Goal: Task Accomplishment & Management: Complete application form

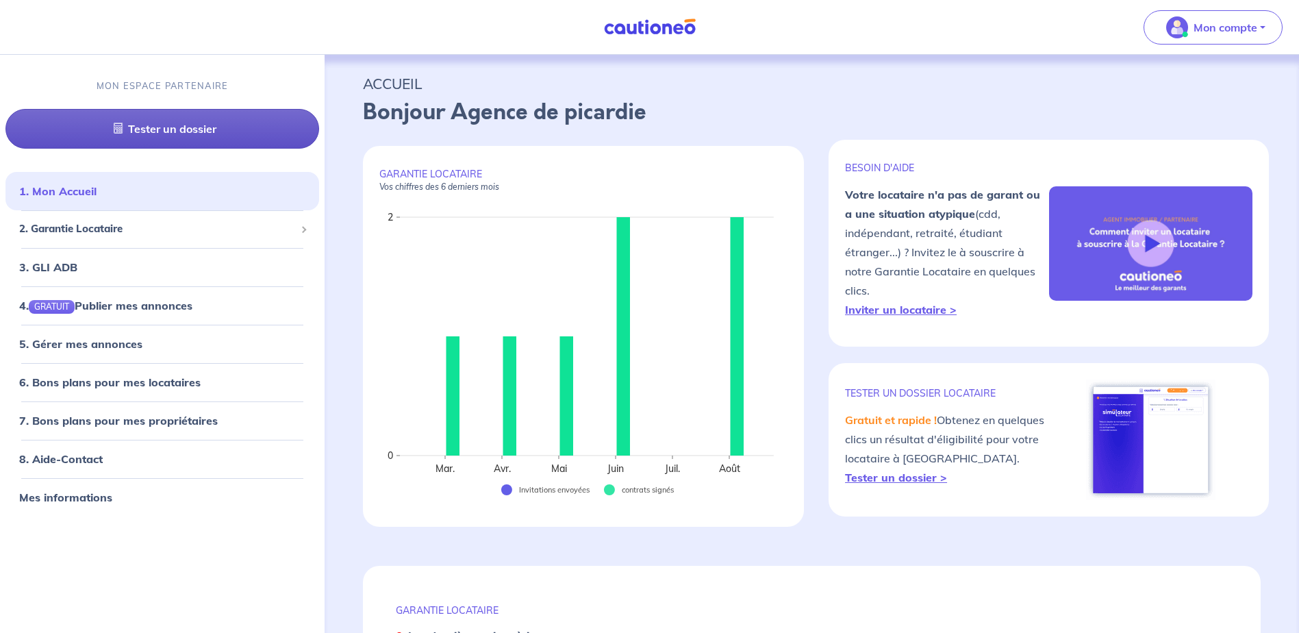
click at [259, 129] on link "Tester un dossier" at bounding box center [162, 130] width 314 height 40
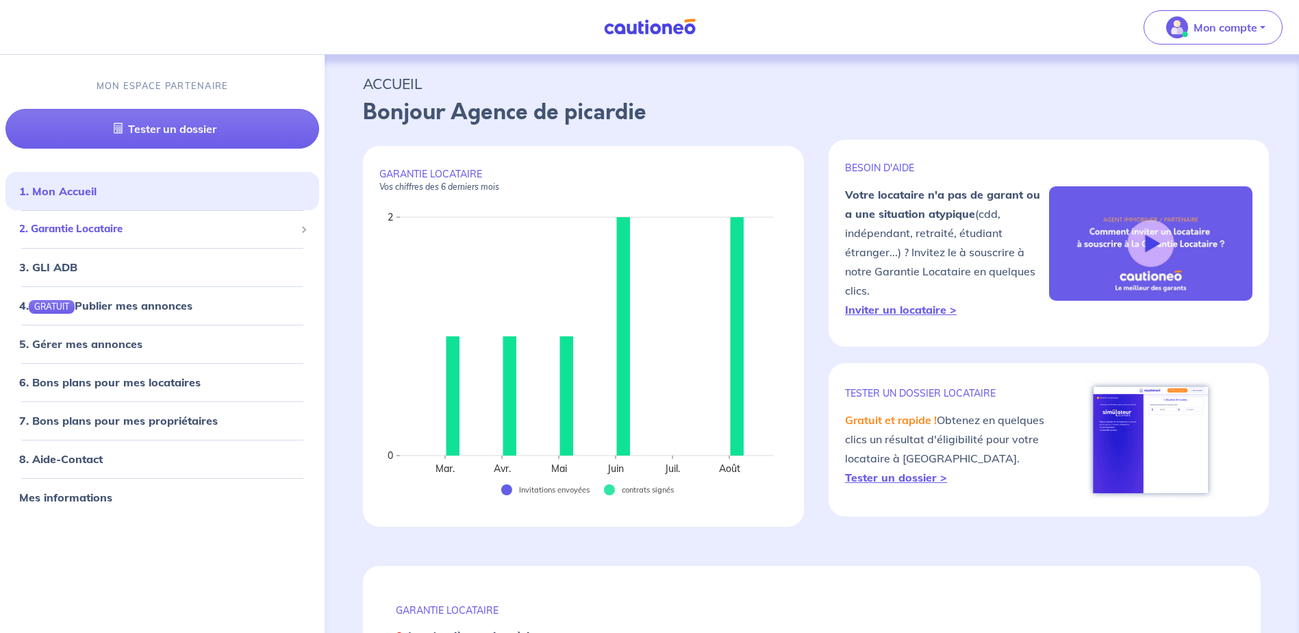
click at [121, 230] on span "2. Garantie Locataire" at bounding box center [157, 230] width 276 height 16
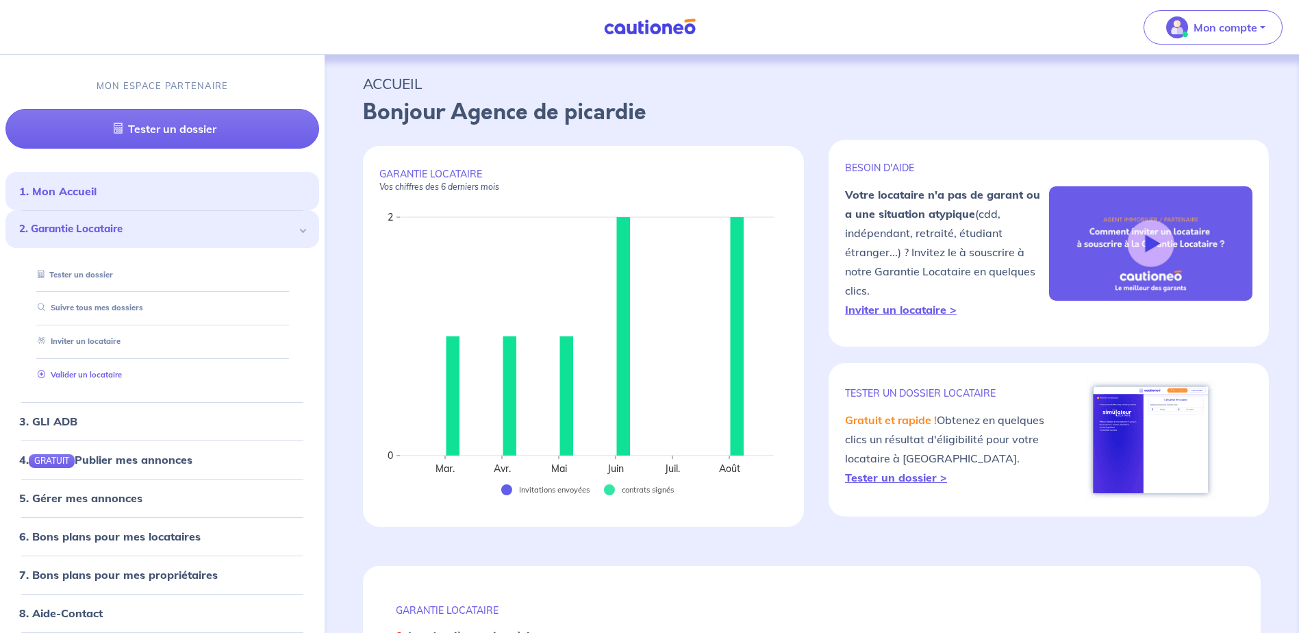
click at [114, 375] on link "Valider un locataire" at bounding box center [77, 375] width 90 height 10
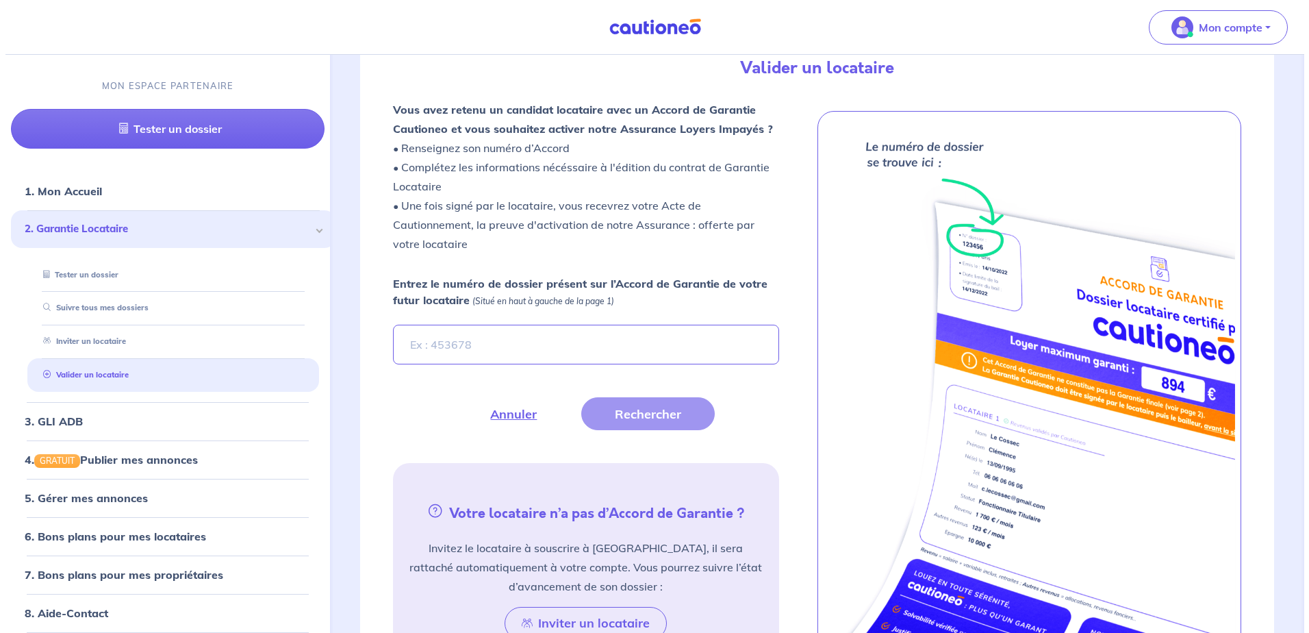
scroll to position [377, 0]
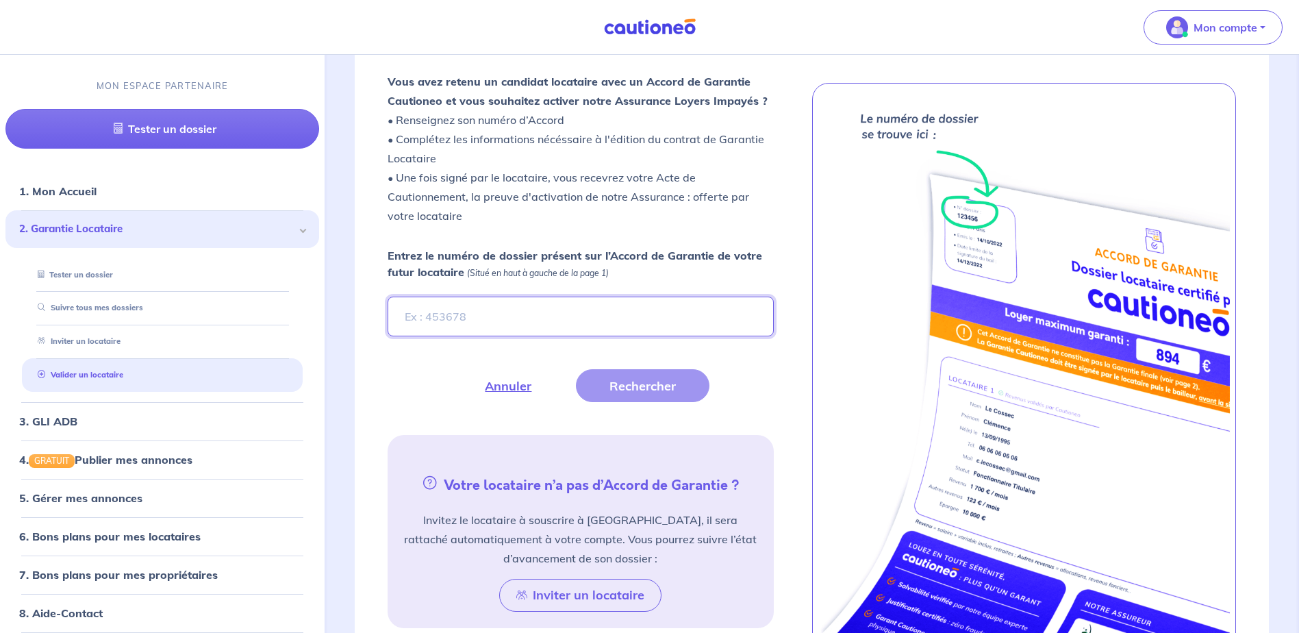
click at [427, 318] on input "Entrez le numéro de dossier présent sur l’Accord de Garantie de votre futur loc…" at bounding box center [581, 317] width 386 height 40
type input "gKyhrP"
click at [637, 396] on button "Rechercher" at bounding box center [643, 385] width 134 height 33
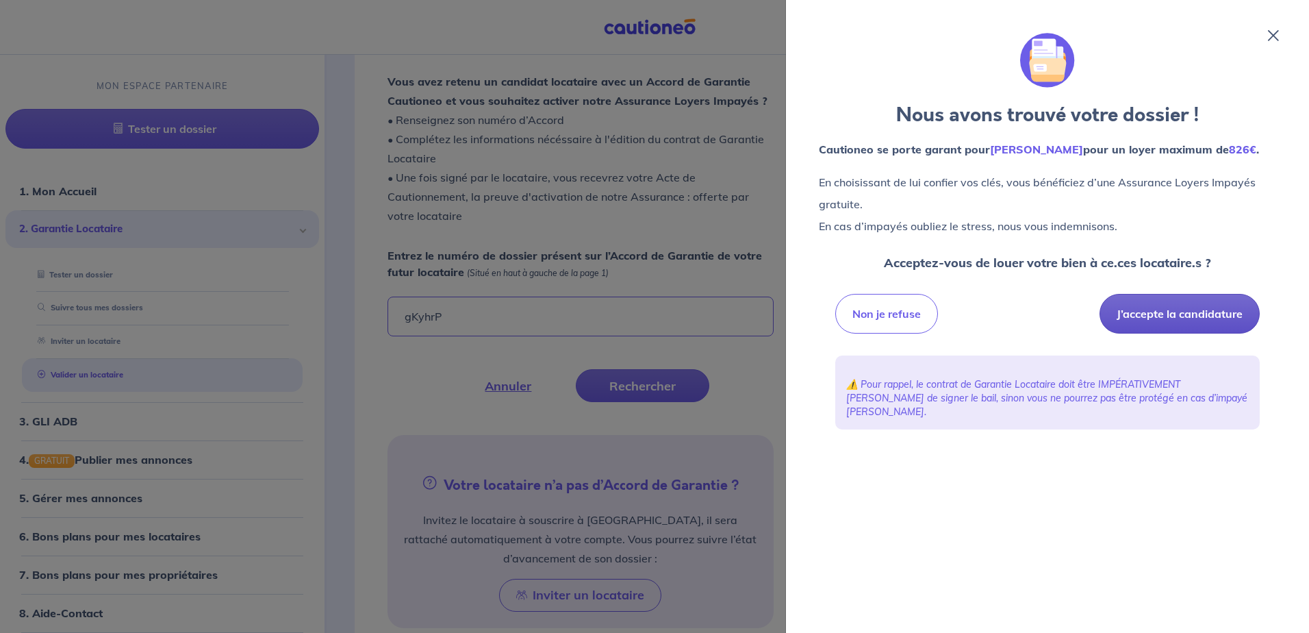
click at [1132, 311] on button "J’accepte la candidature" at bounding box center [1180, 314] width 160 height 40
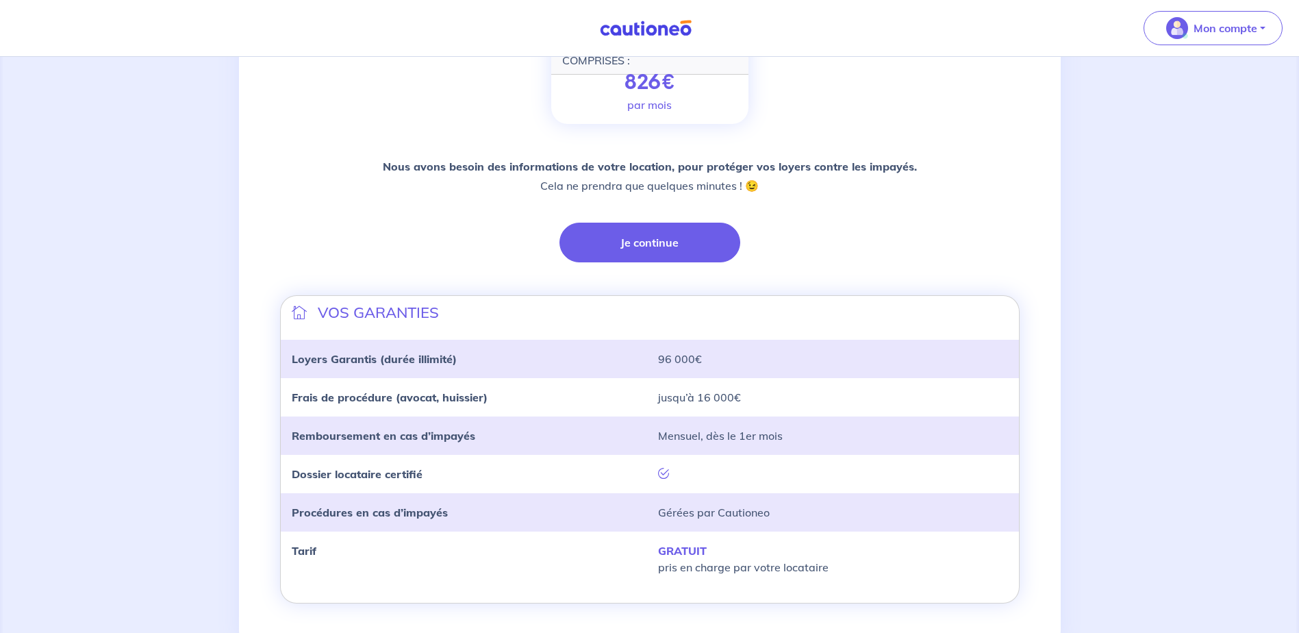
scroll to position [279, 0]
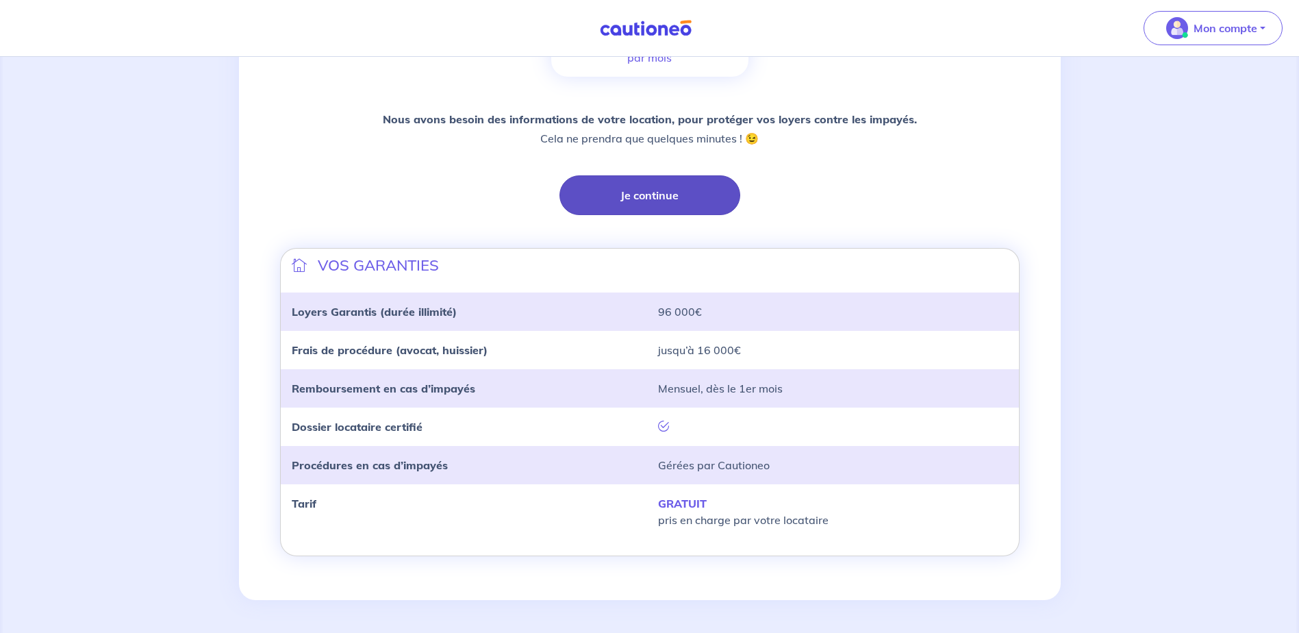
click at [683, 188] on button "Je continue" at bounding box center [649, 195] width 181 height 40
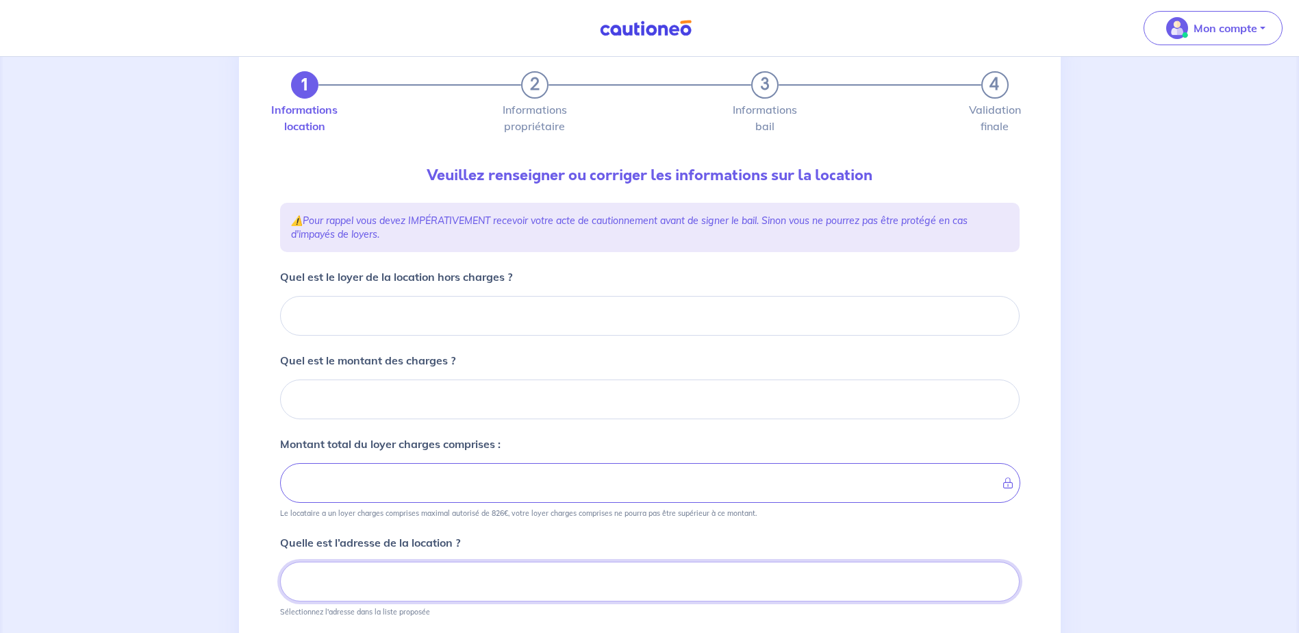
scroll to position [75, 0]
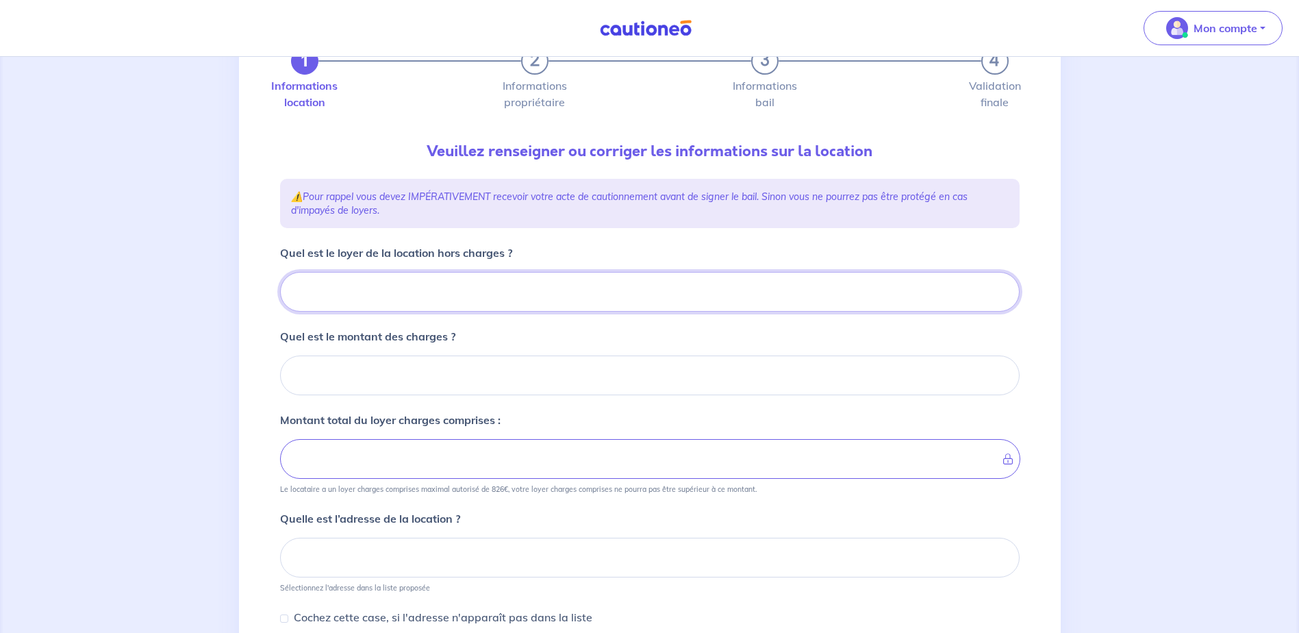
click at [422, 299] on input "Quel est le loyer de la location hors charges ?" at bounding box center [650, 292] width 740 height 40
click at [419, 288] on input "Quel est le loyer de la location hors charges ?" at bounding box center [650, 292] width 740 height 40
type input "566"
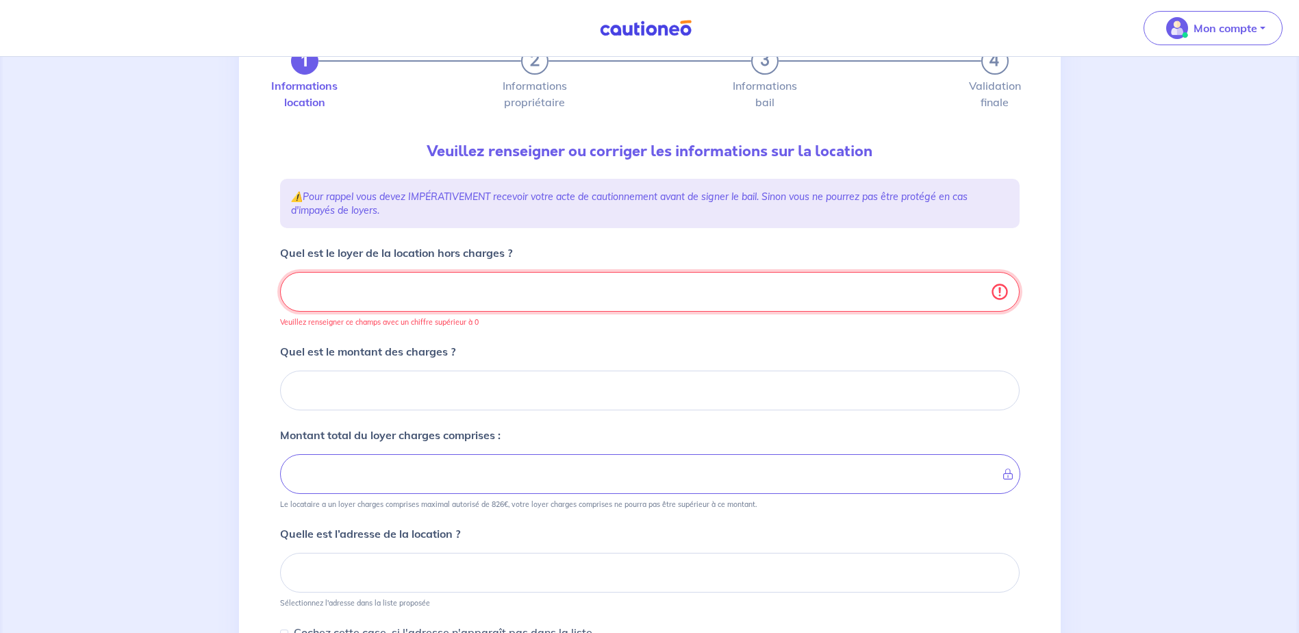
type input "566.4"
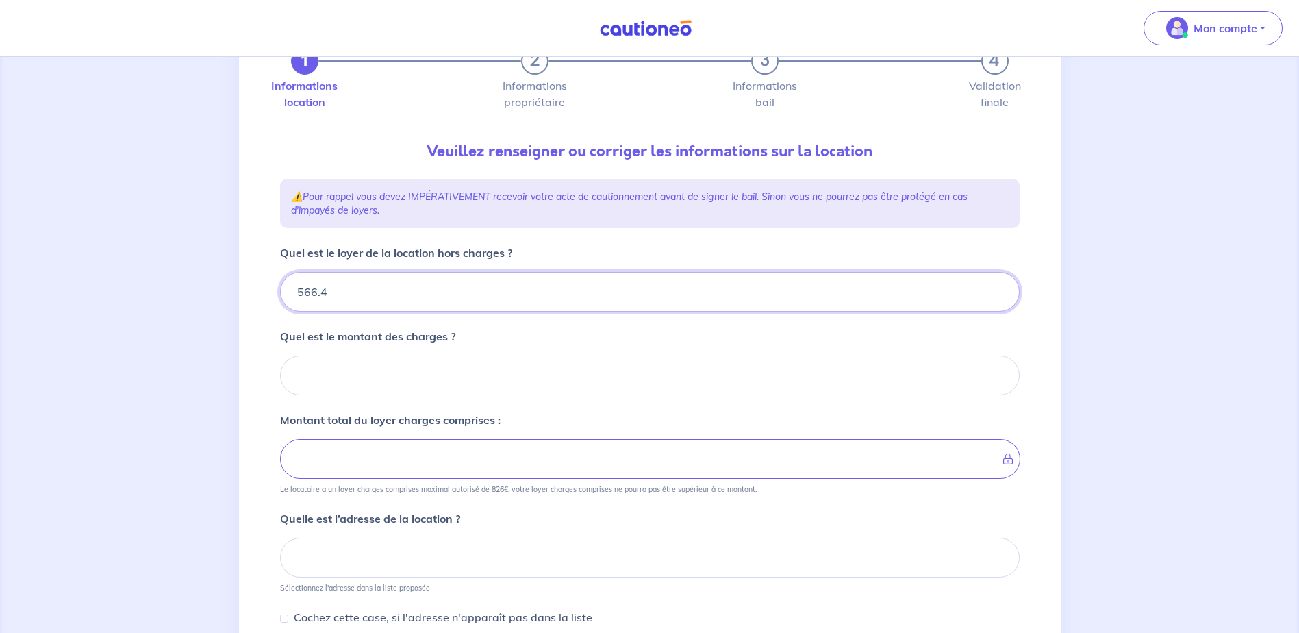
type input "566.44"
drag, startPoint x: 326, startPoint y: 299, endPoint x: 275, endPoint y: 299, distance: 51.4
click at [275, 299] on div "1 2 3 4 Informations location Informations propriétaire Informations bail Valid…" at bounding box center [650, 414] width 756 height 800
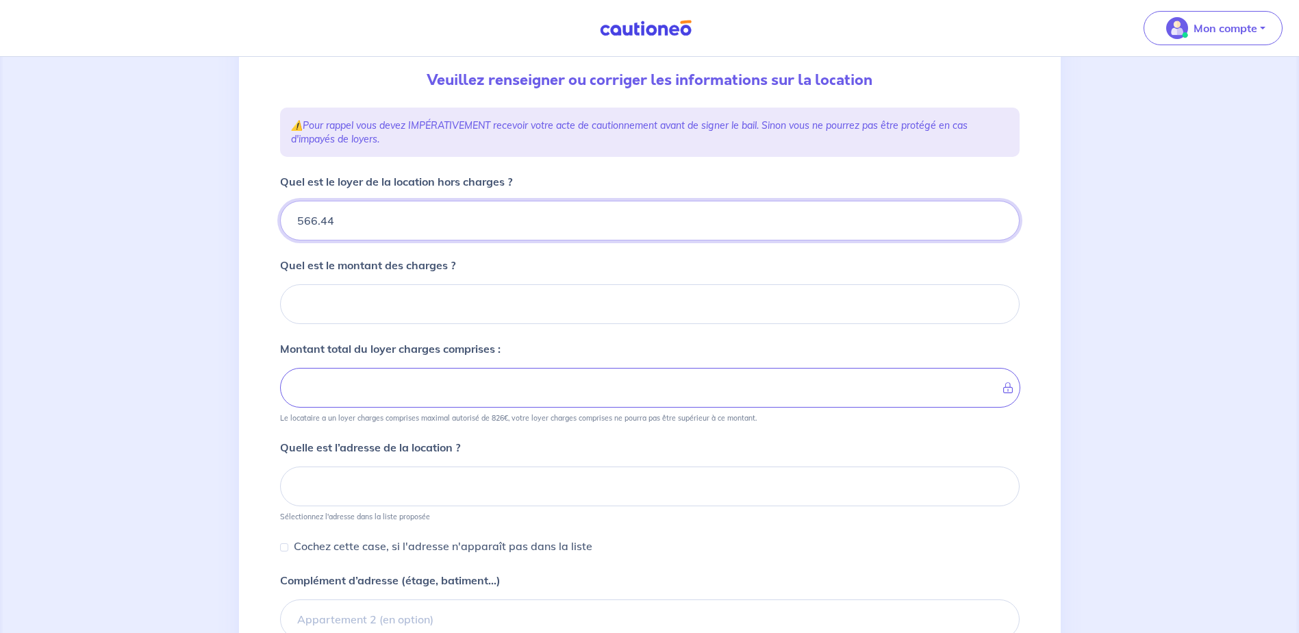
scroll to position [212, 0]
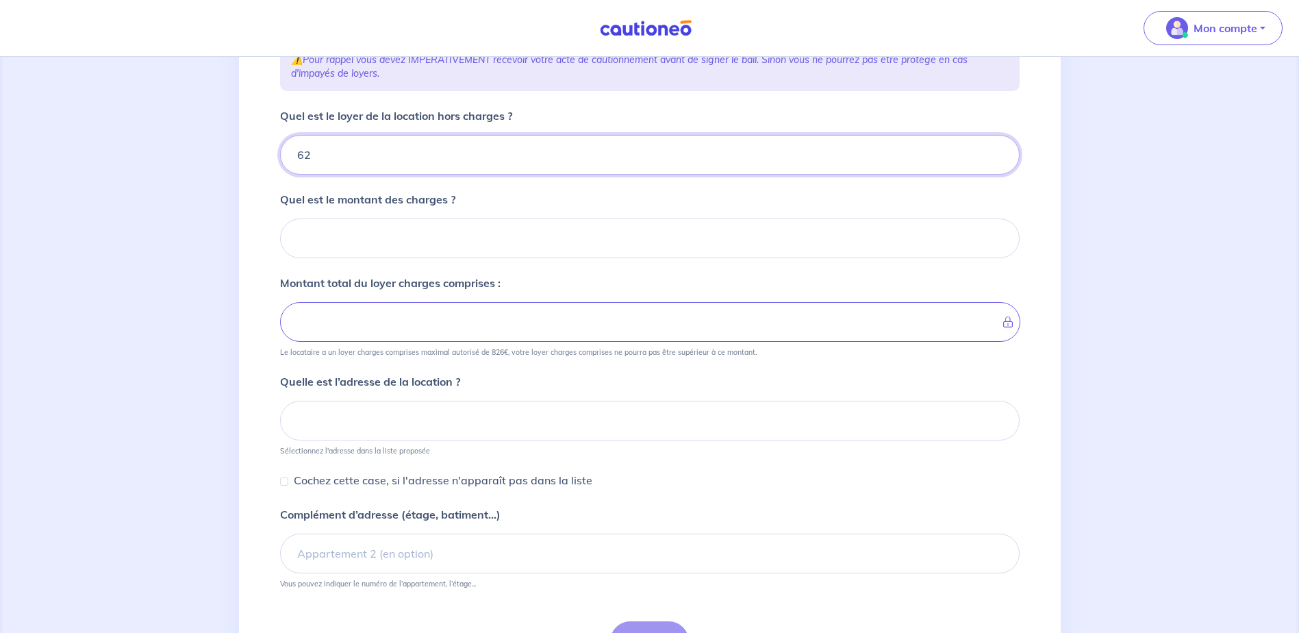
type input "625"
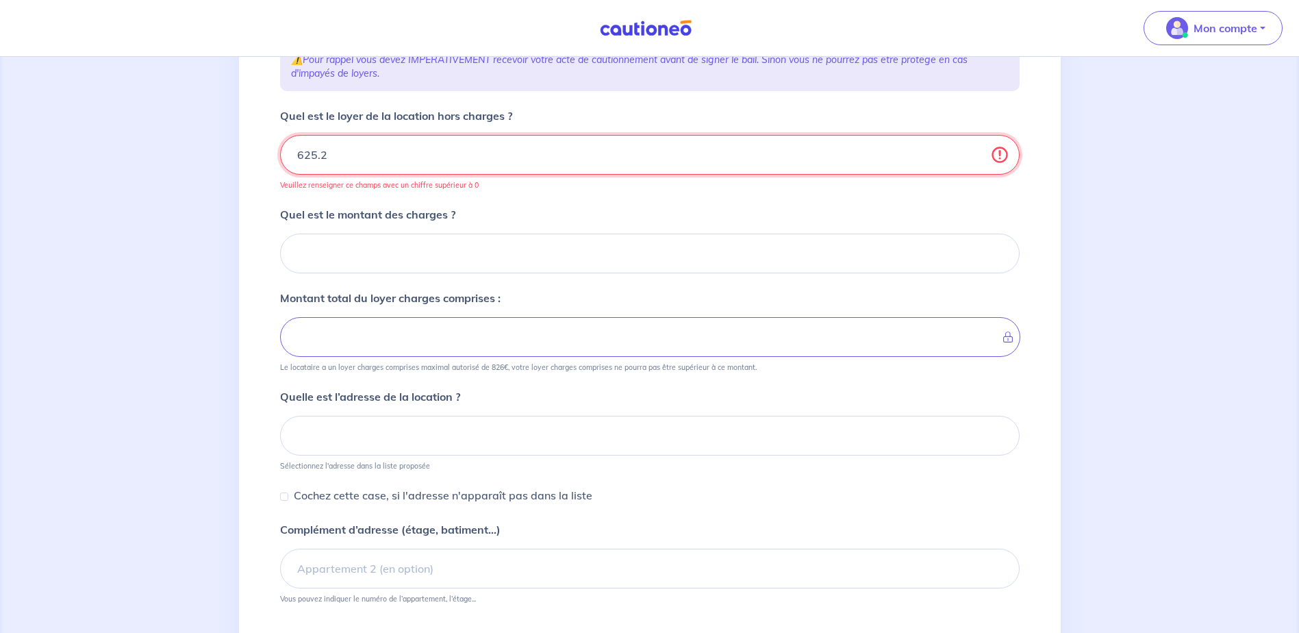
type input "625.22"
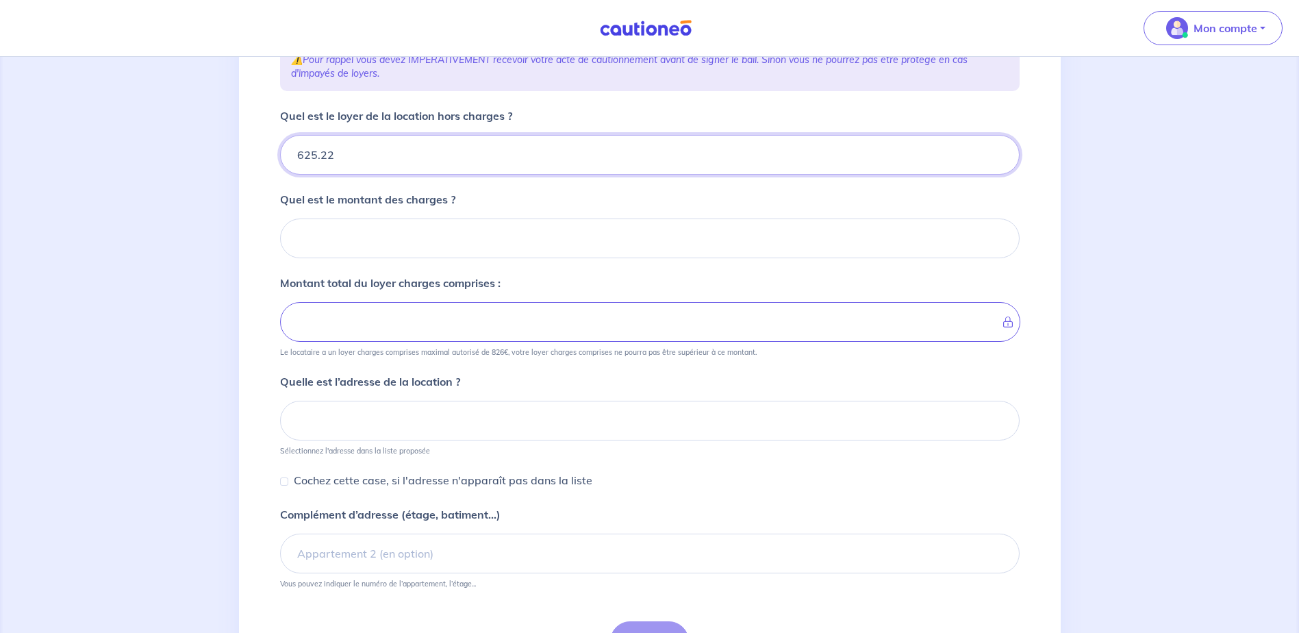
type input "625.22"
click at [385, 232] on input "Quel est le montant des charges ?" at bounding box center [650, 238] width 740 height 40
type input "2"
type input "627.22"
type input "625.22"
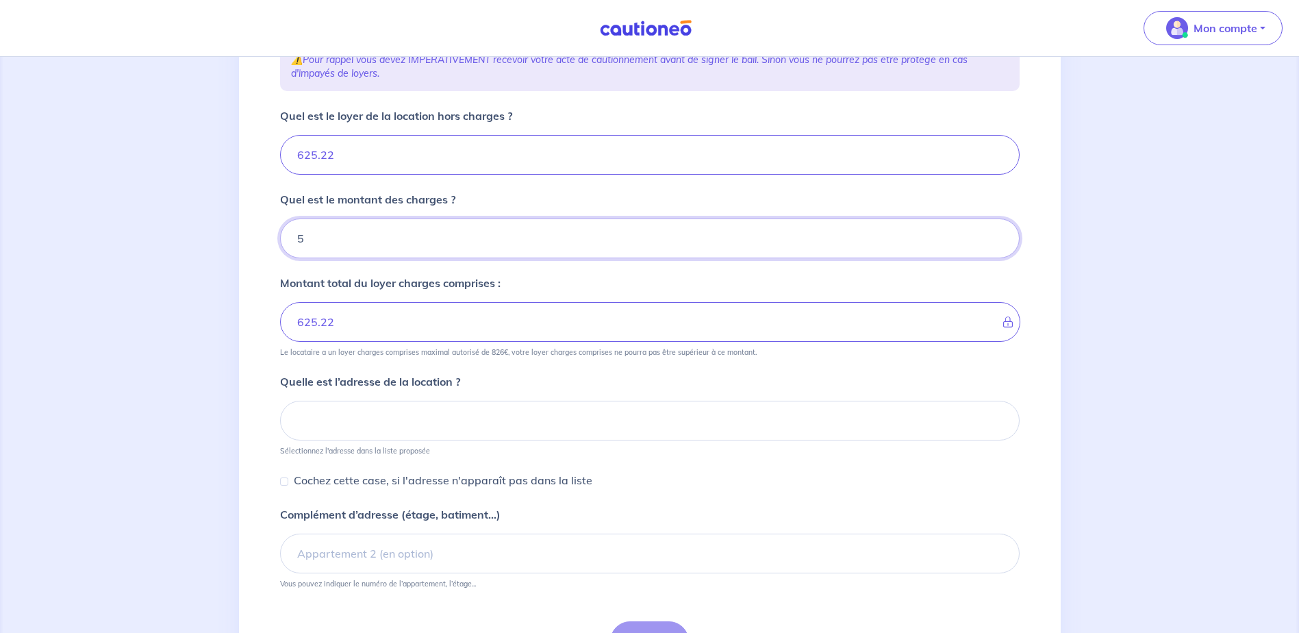
type input "57"
type input "630.22"
type input "682.22"
type input "57.7"
type input "625.22"
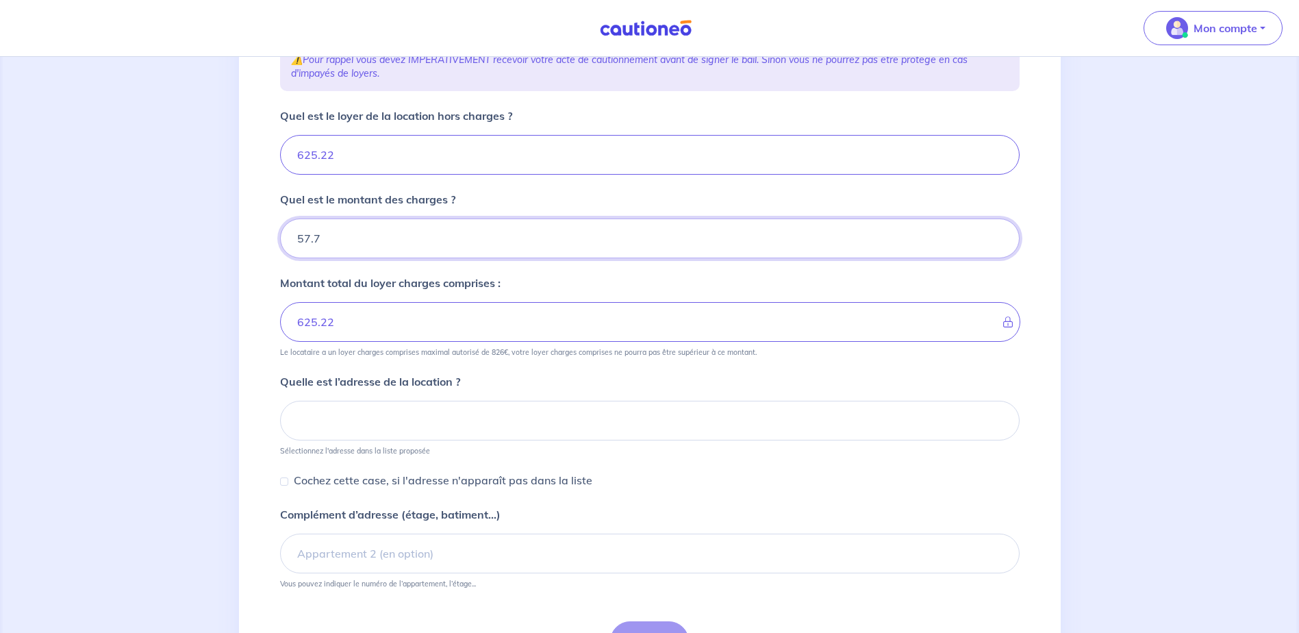
type input "57.74"
type input "682.96"
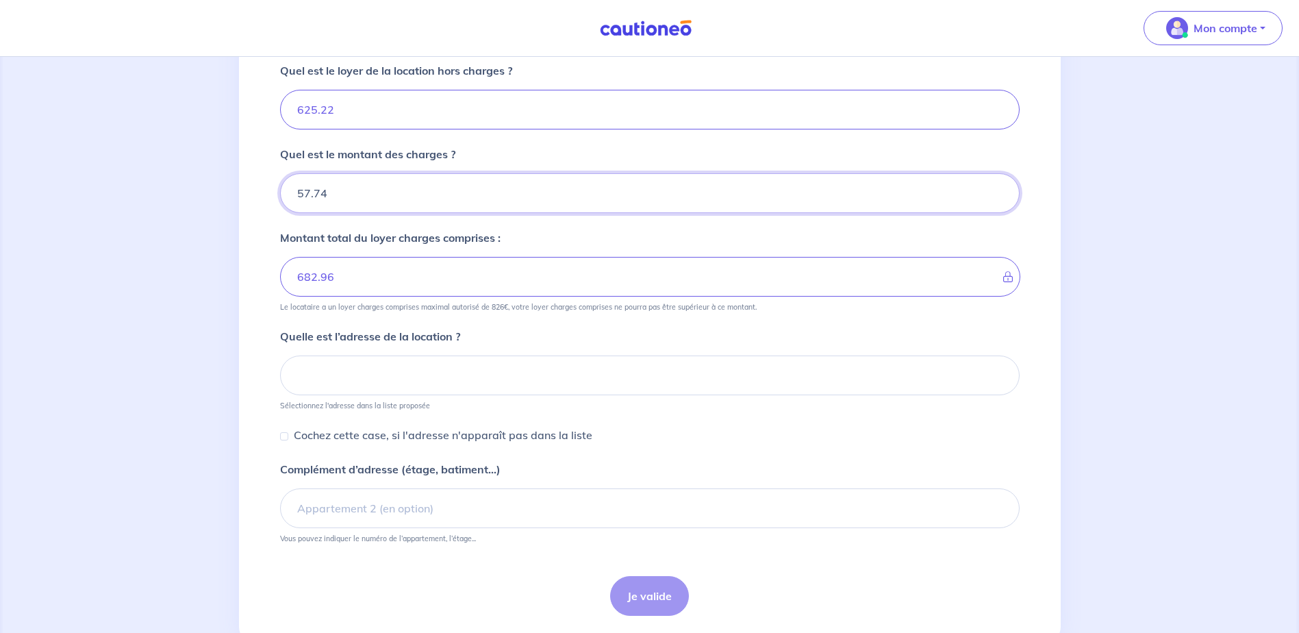
scroll to position [281, 0]
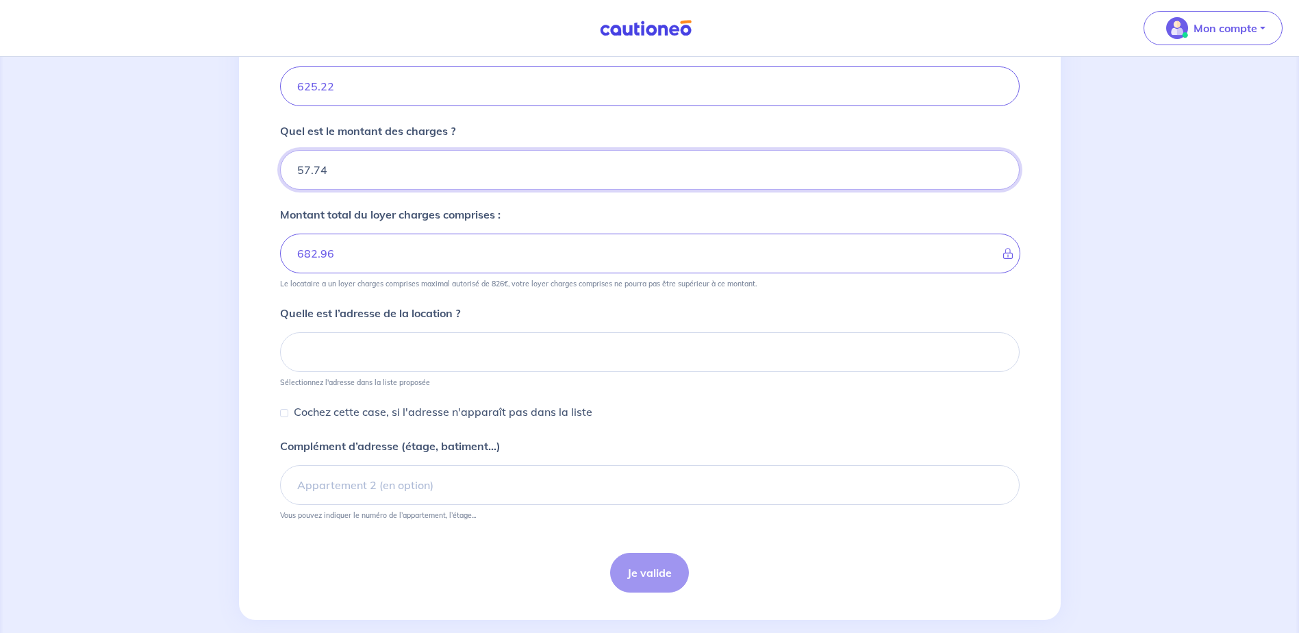
type input "57.74"
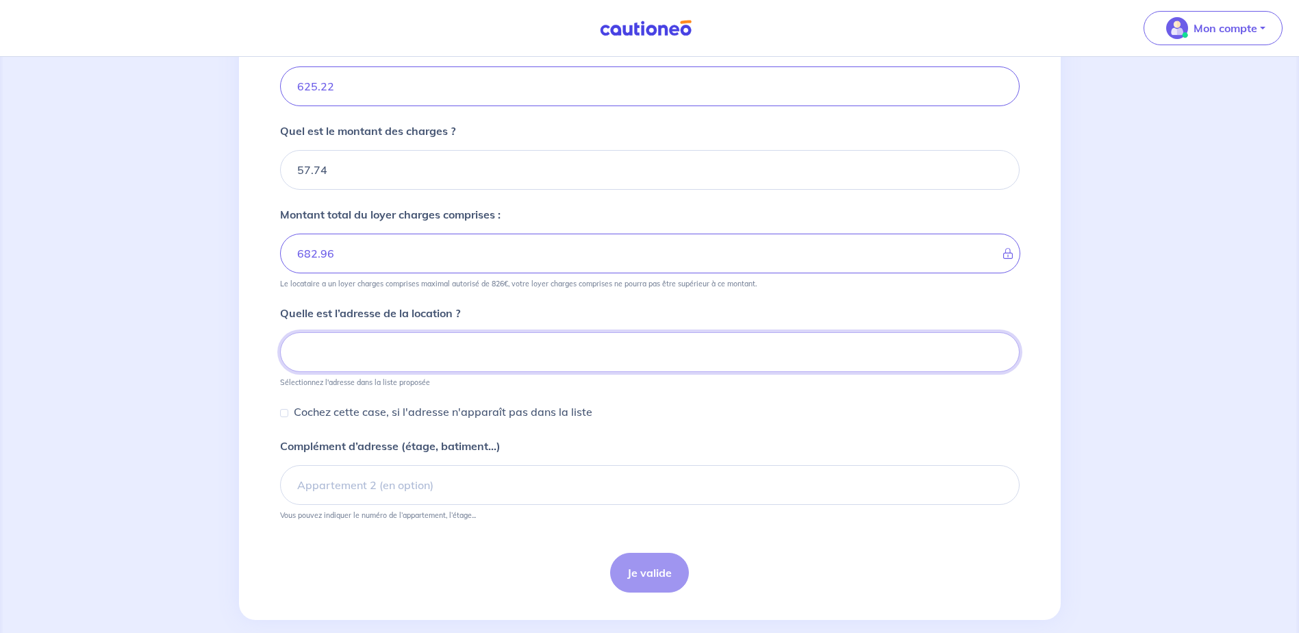
click at [401, 355] on input at bounding box center [650, 352] width 740 height 40
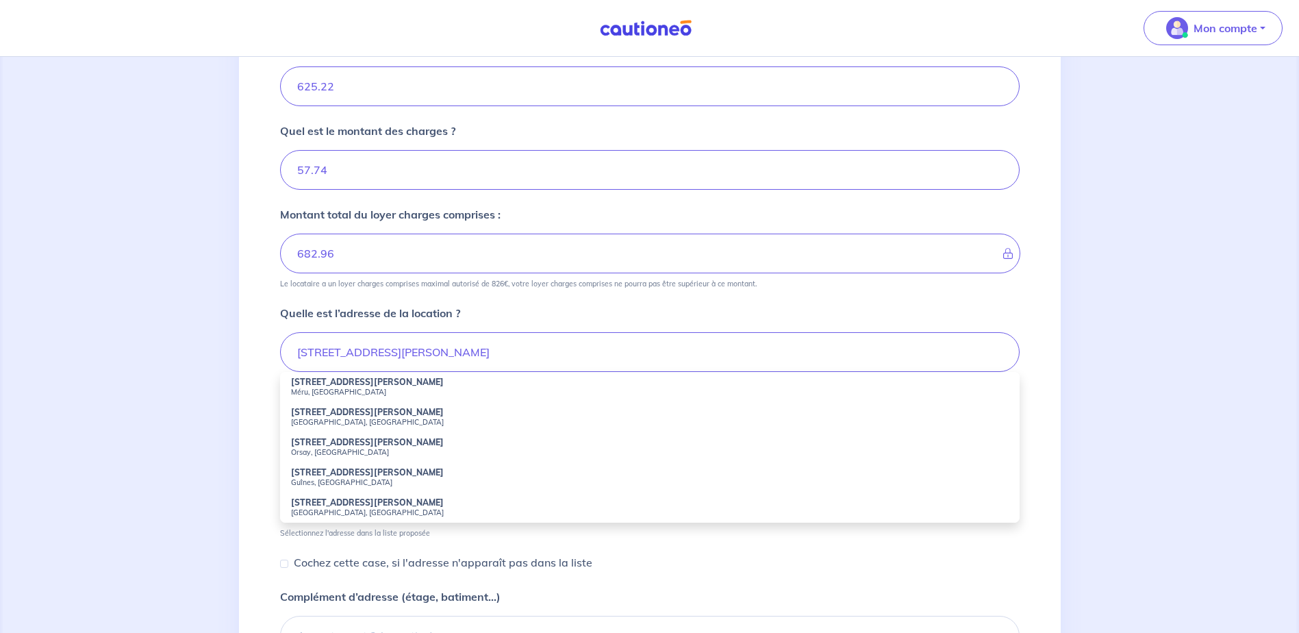
click at [375, 381] on strong "[STREET_ADDRESS][PERSON_NAME]" at bounding box center [367, 382] width 153 height 10
type input "[STREET_ADDRESS][PERSON_NAME]"
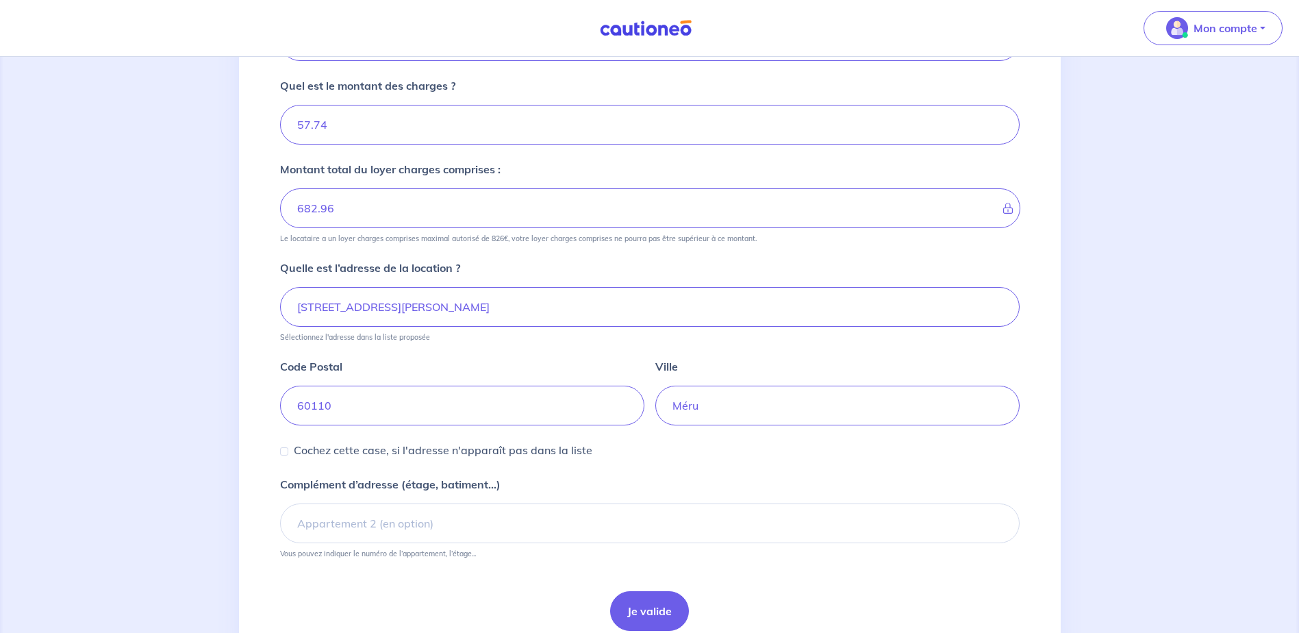
scroll to position [349, 0]
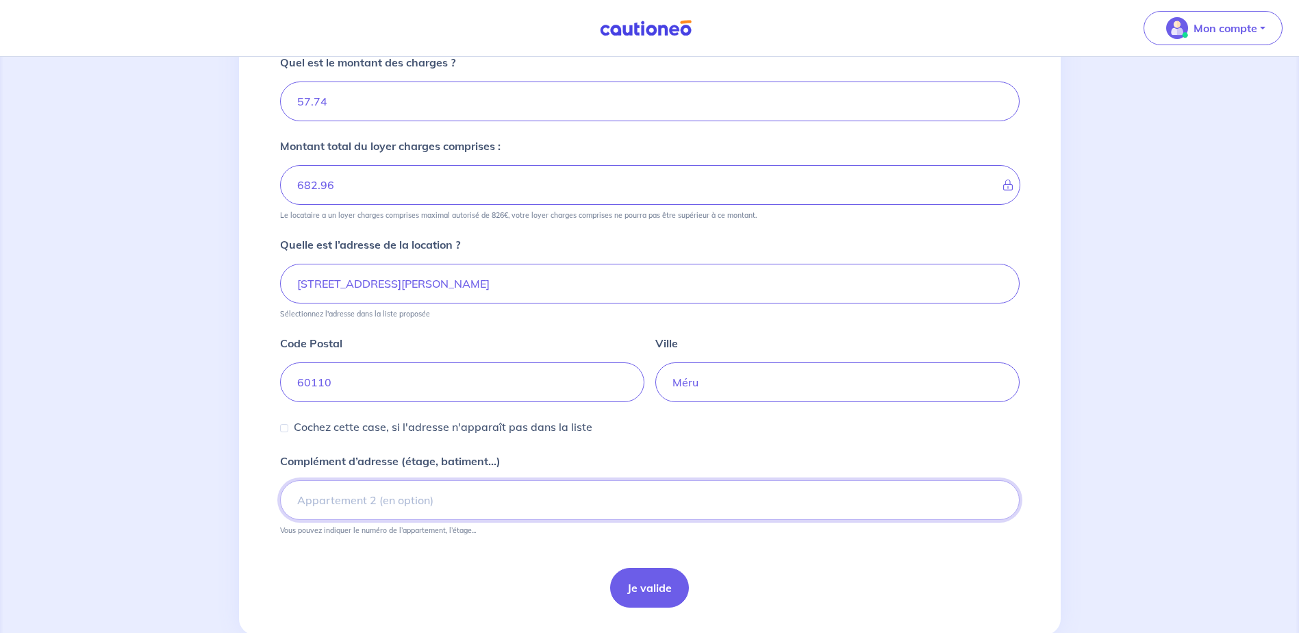
click at [392, 499] on input "Complément d’adresse (étage, batiment...)" at bounding box center [650, 500] width 740 height 40
type input "apt 7001"
click at [651, 587] on button "Je valide" at bounding box center [649, 588] width 79 height 40
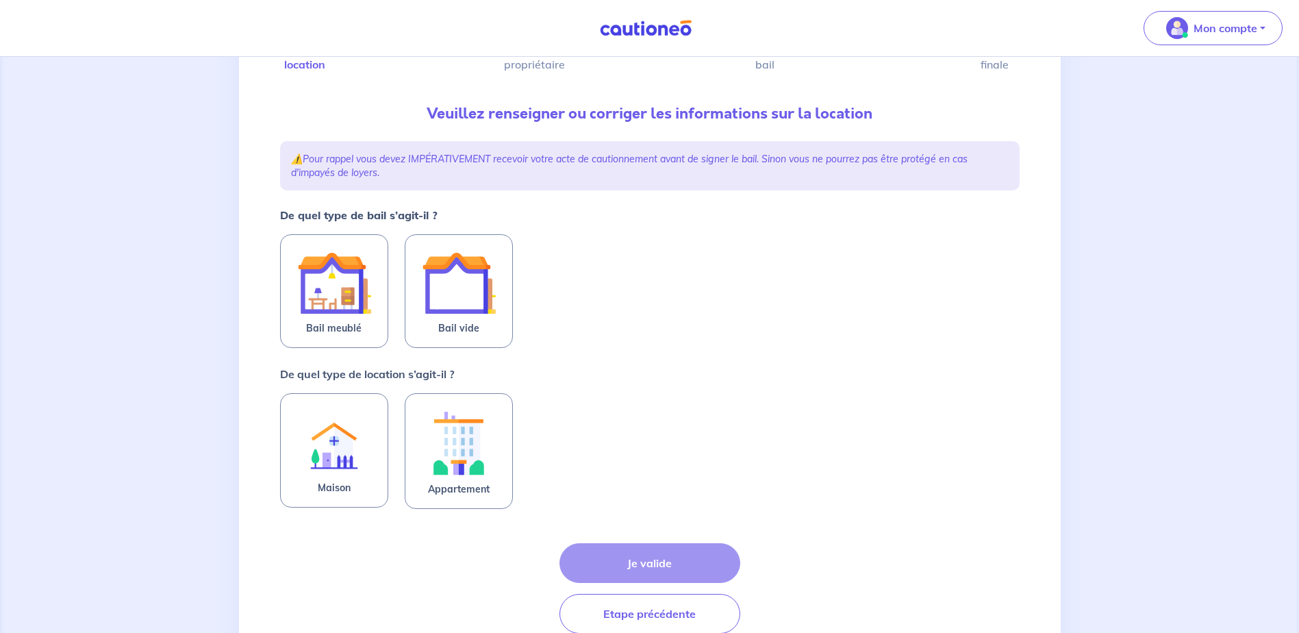
scroll to position [137, 0]
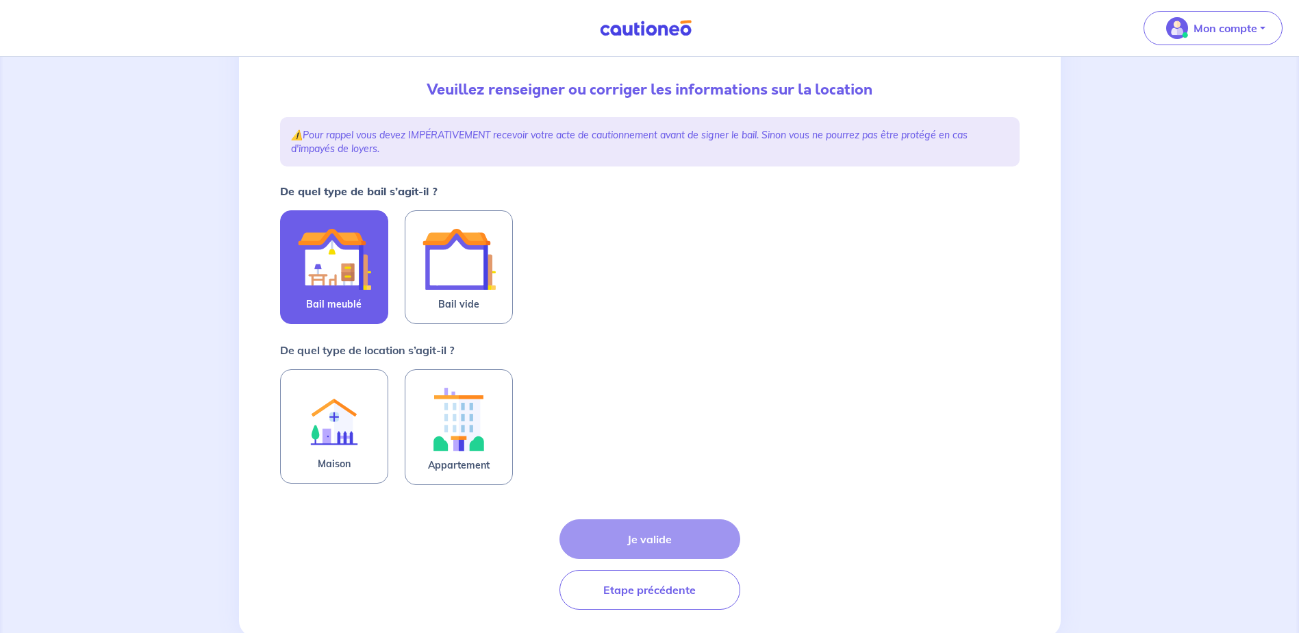
click at [336, 286] on img at bounding box center [334, 259] width 74 height 74
click at [0, 0] on input "Bail meublé" at bounding box center [0, 0] width 0 height 0
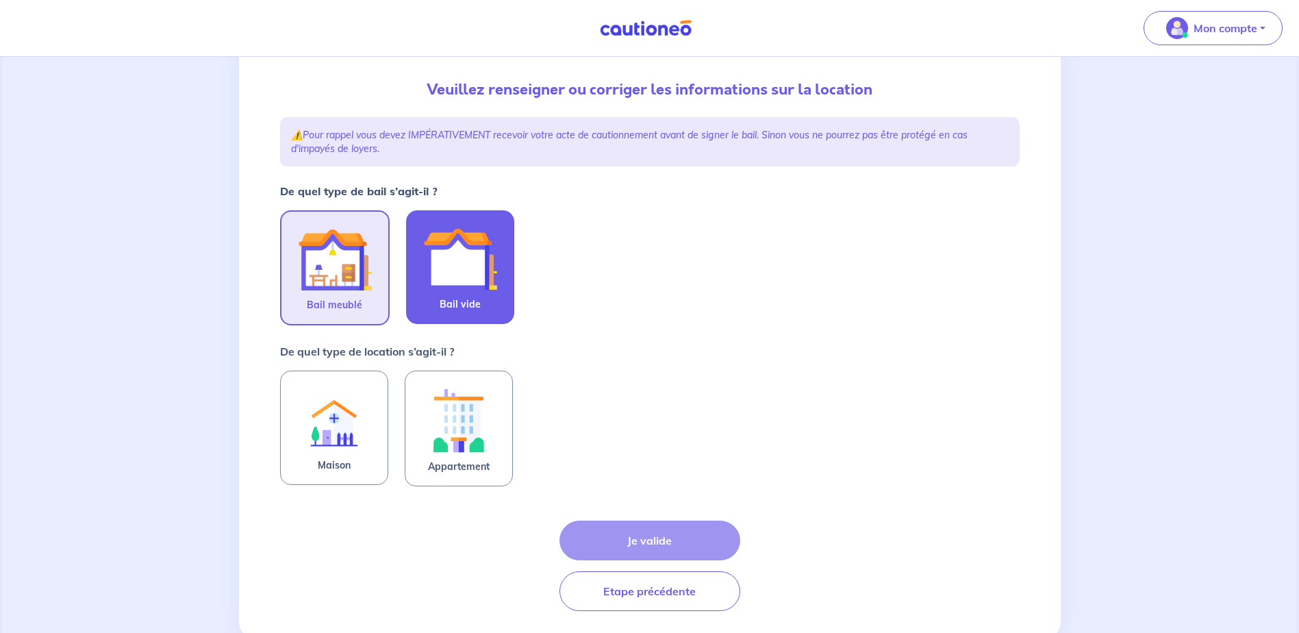
click at [438, 282] on img at bounding box center [460, 259] width 74 height 74
click at [0, 0] on input "Bail vide" at bounding box center [0, 0] width 0 height 0
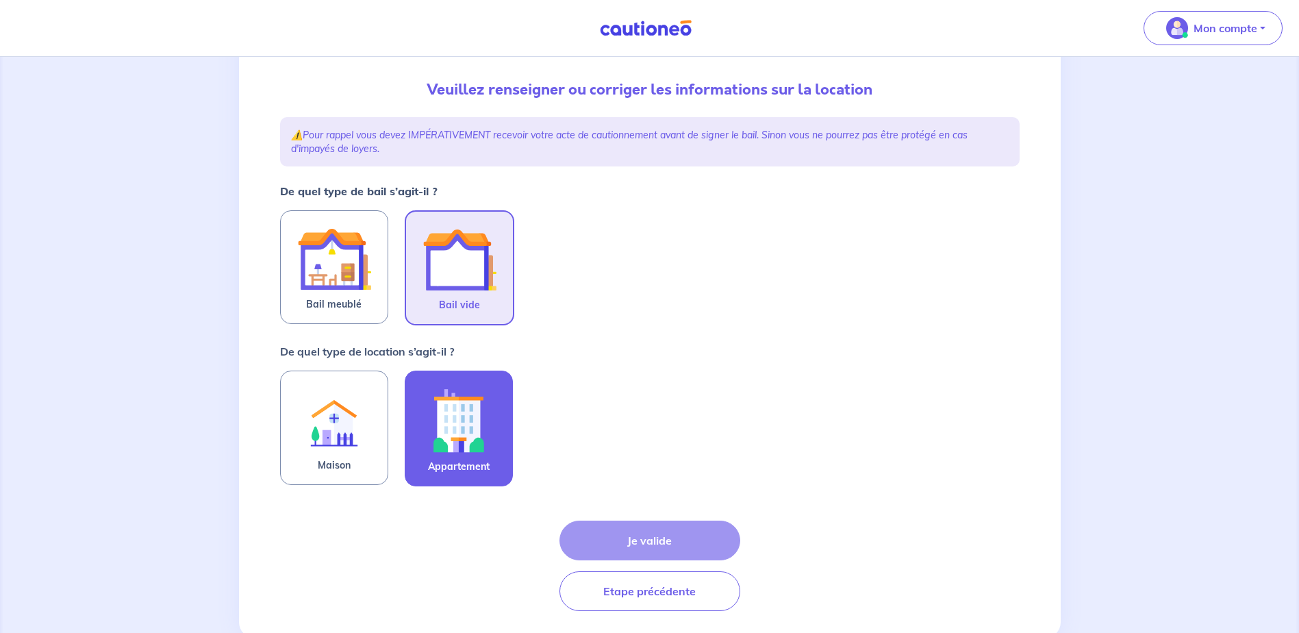
click at [440, 418] on img at bounding box center [459, 420] width 74 height 76
click at [0, 0] on input "Appartement" at bounding box center [0, 0] width 0 height 0
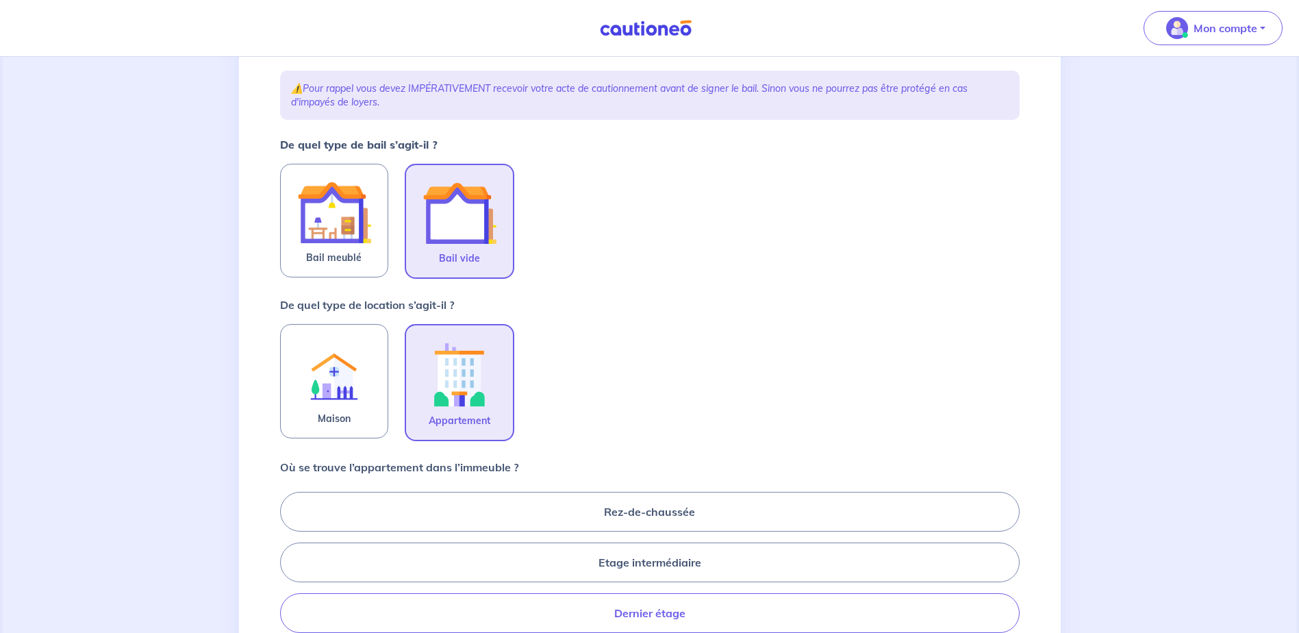
scroll to position [274, 0]
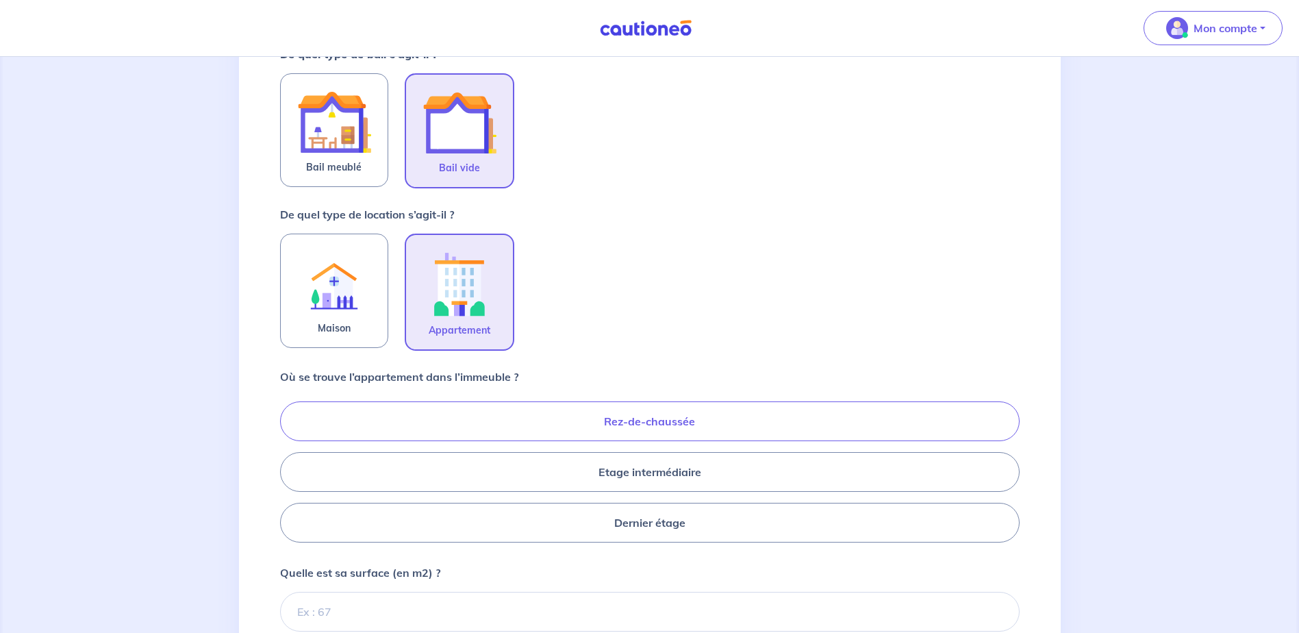
click at [628, 420] on label "Rez-de-chaussée" at bounding box center [650, 421] width 740 height 40
click at [289, 467] on input "Rez-de-chaussée" at bounding box center [284, 471] width 9 height 9
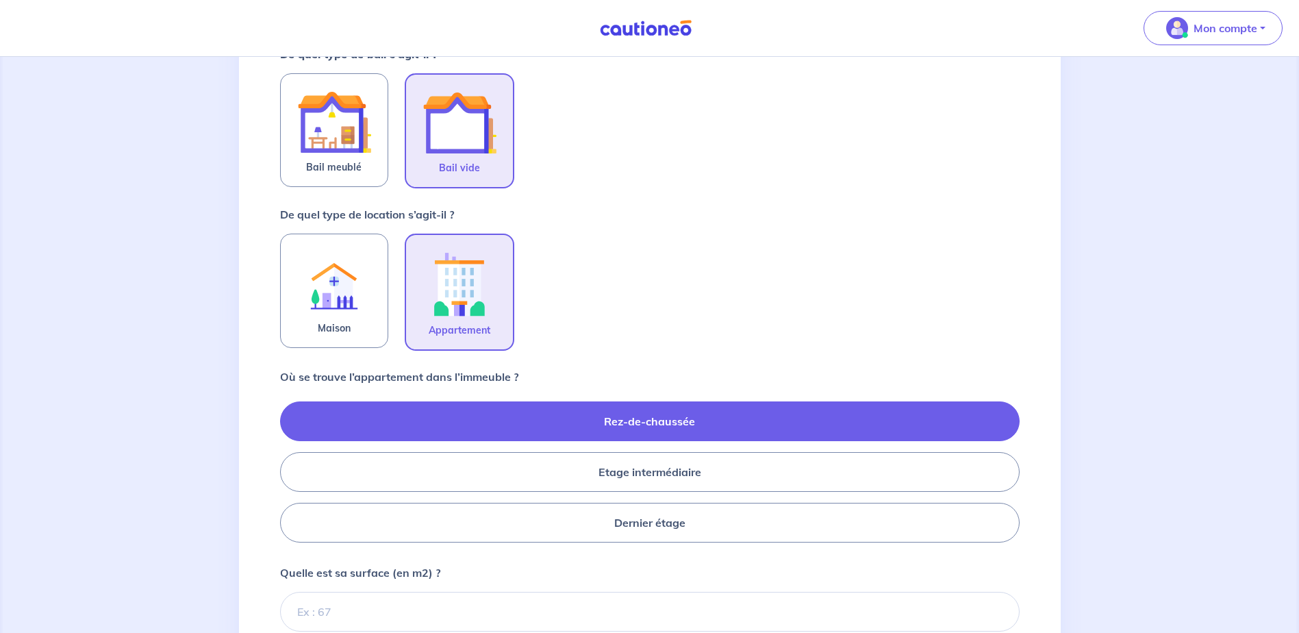
radio input "true"
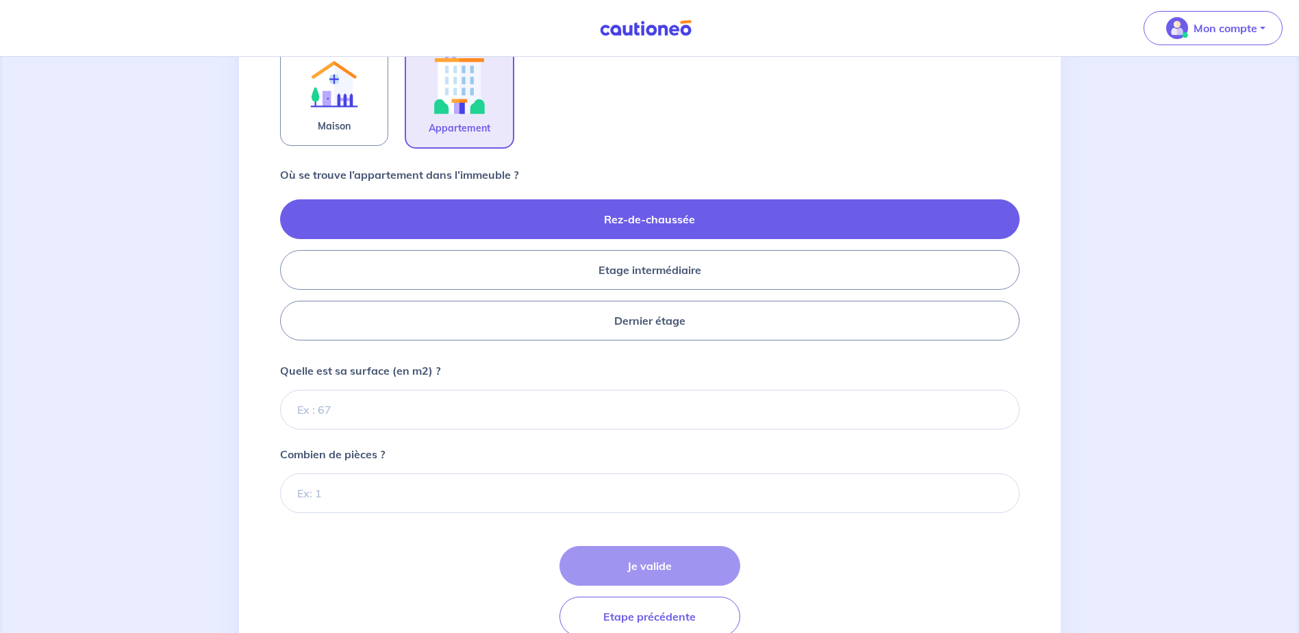
scroll to position [479, 0]
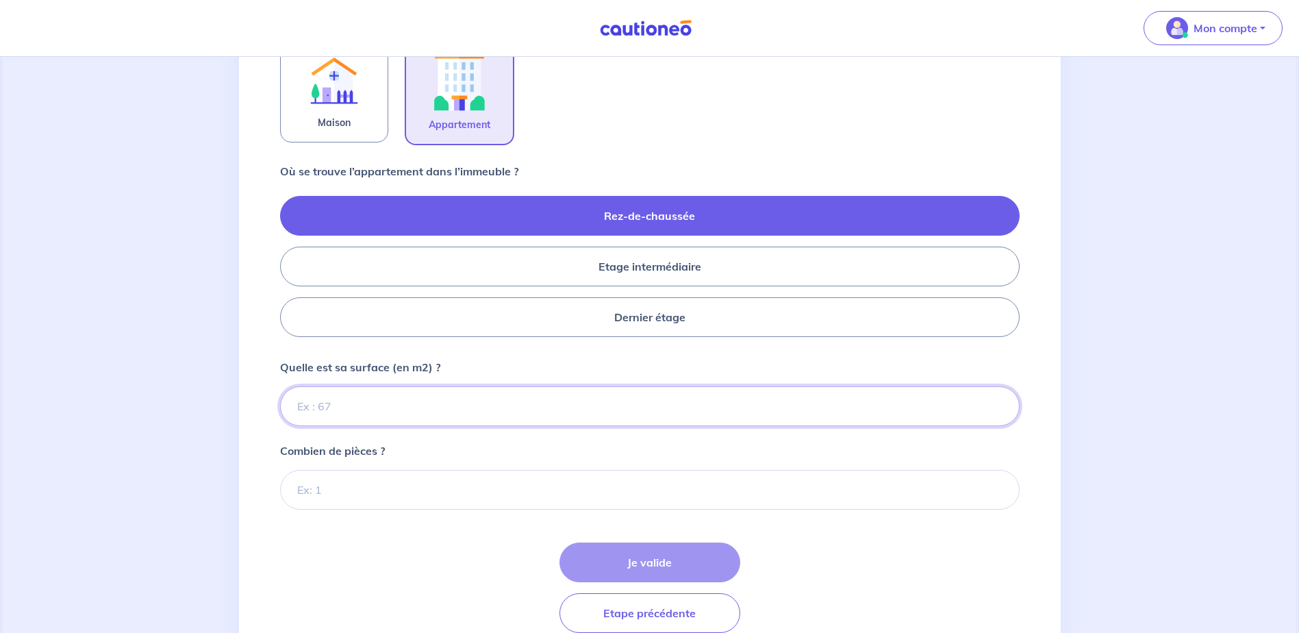
click at [480, 407] on input "Quelle est sa surface (en m2) ?" at bounding box center [650, 406] width 740 height 40
type input "43"
click at [429, 490] on input "Combien de pièces ?" at bounding box center [650, 490] width 740 height 40
type input "2"
click at [642, 553] on button "Je valide" at bounding box center [649, 562] width 181 height 40
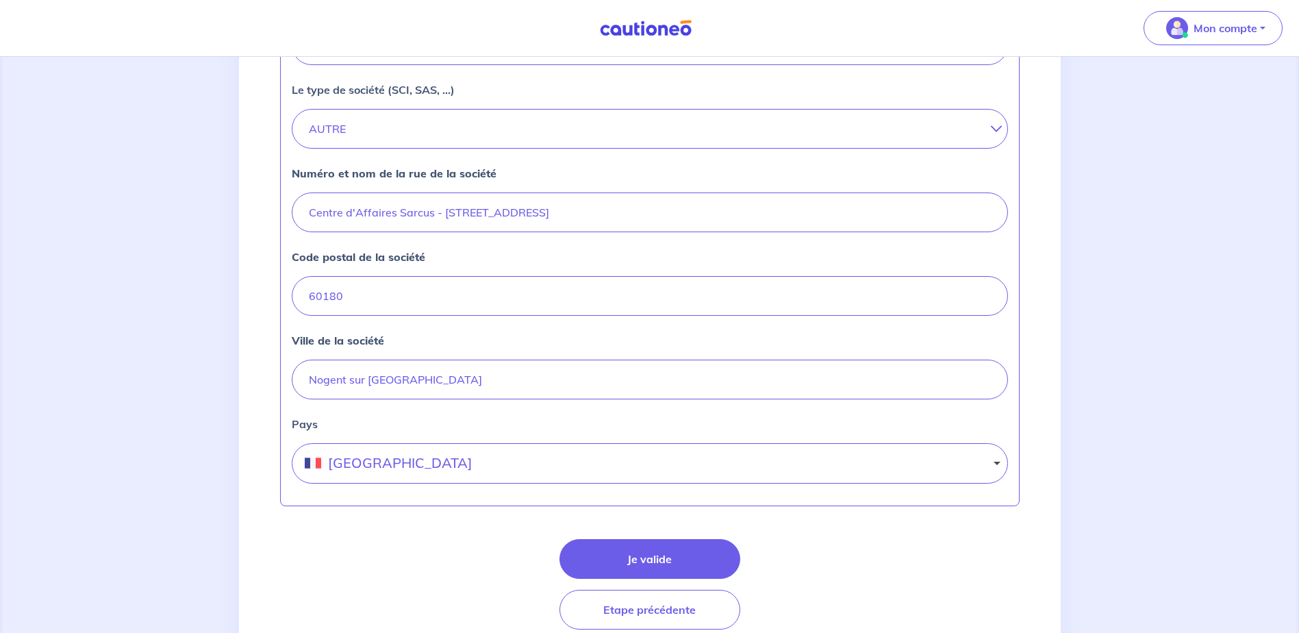
scroll to position [479, 0]
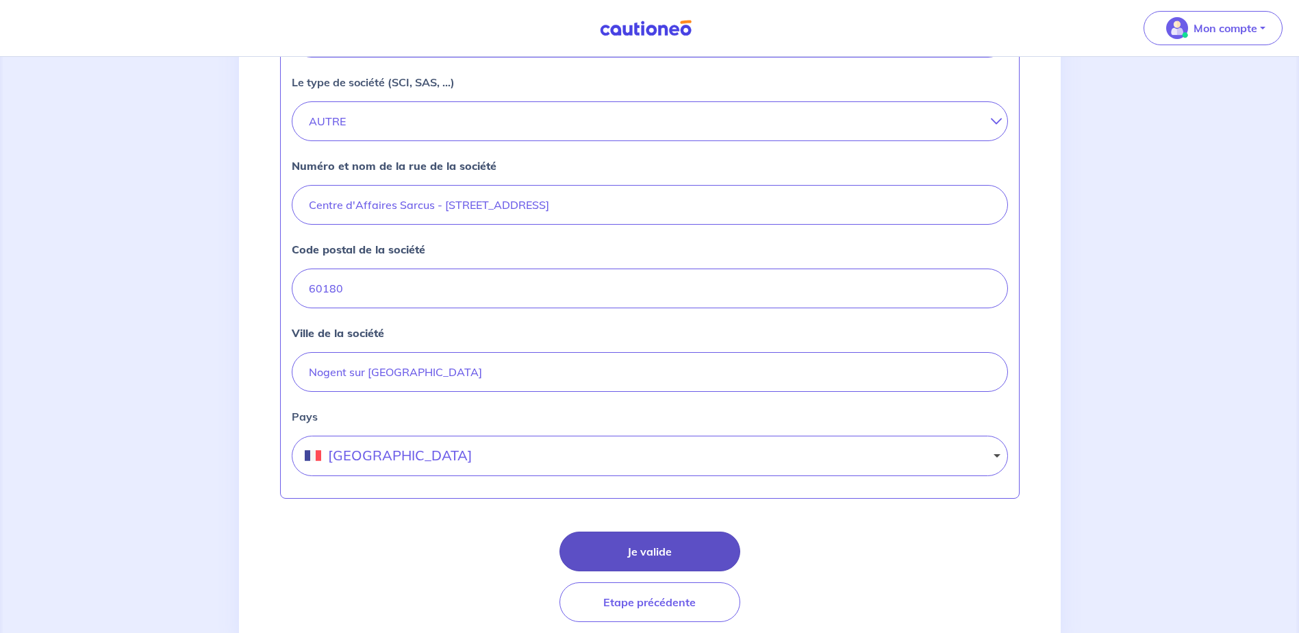
click at [699, 549] on button "Je valide" at bounding box center [649, 551] width 181 height 40
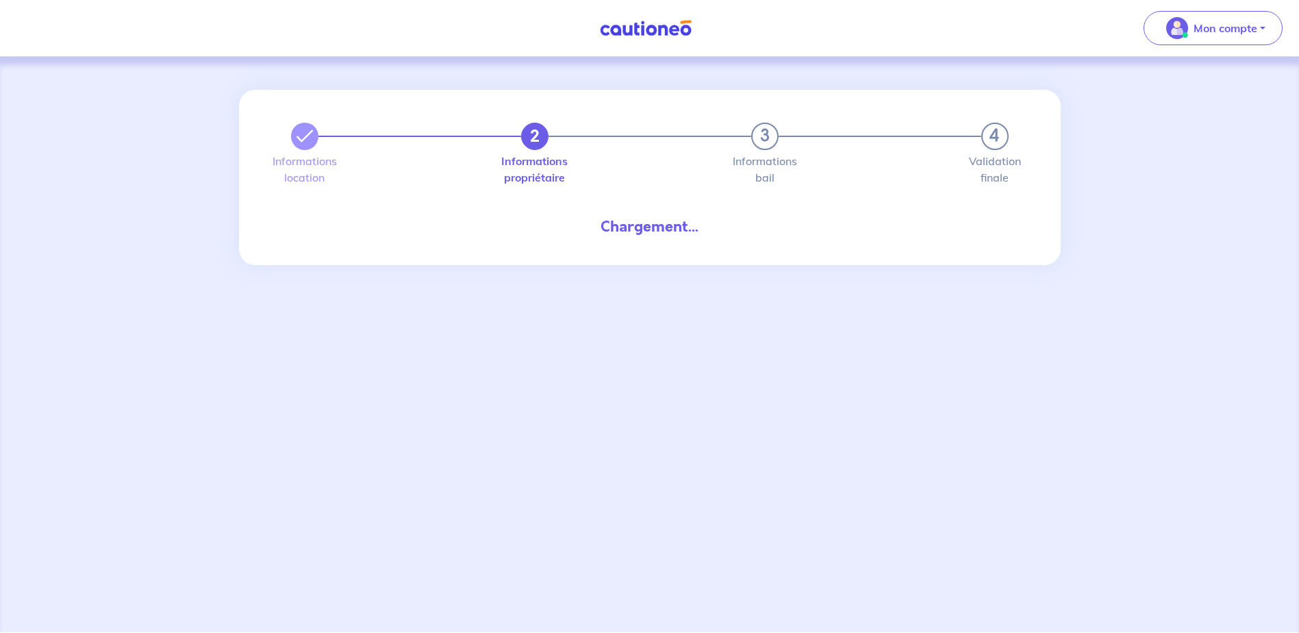
select select "FR"
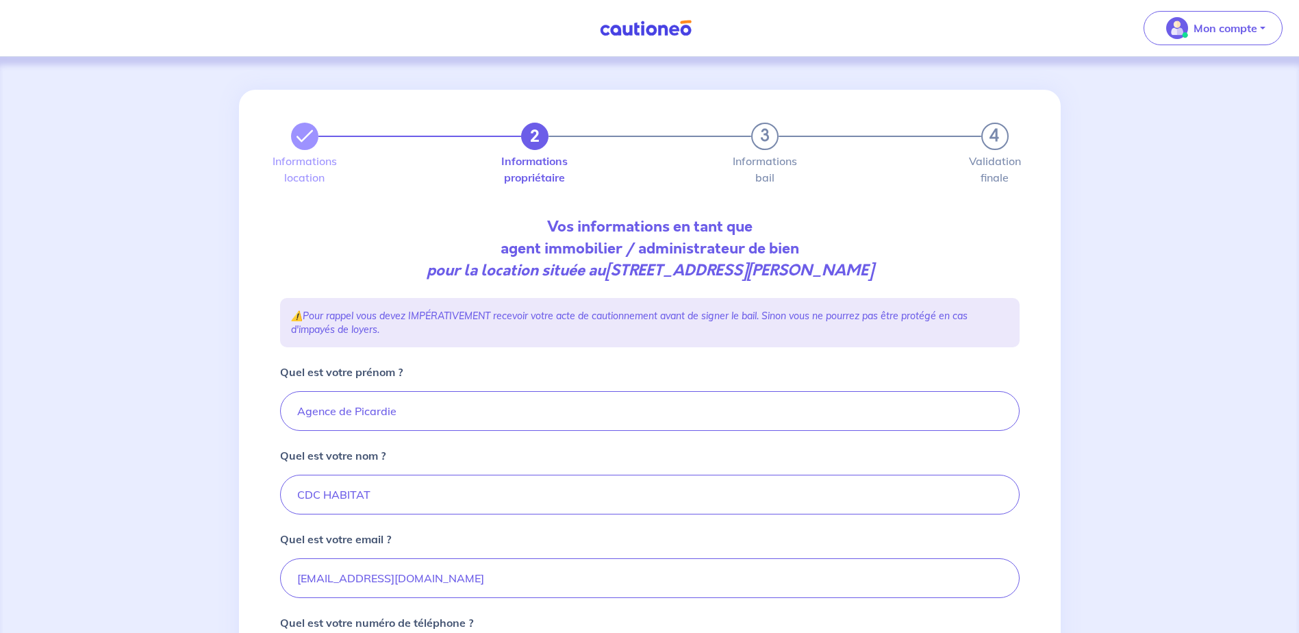
click at [320, 259] on p "Vos informations en tant que agent immobilier / administrateur de bien pour la …" at bounding box center [650, 249] width 740 height 66
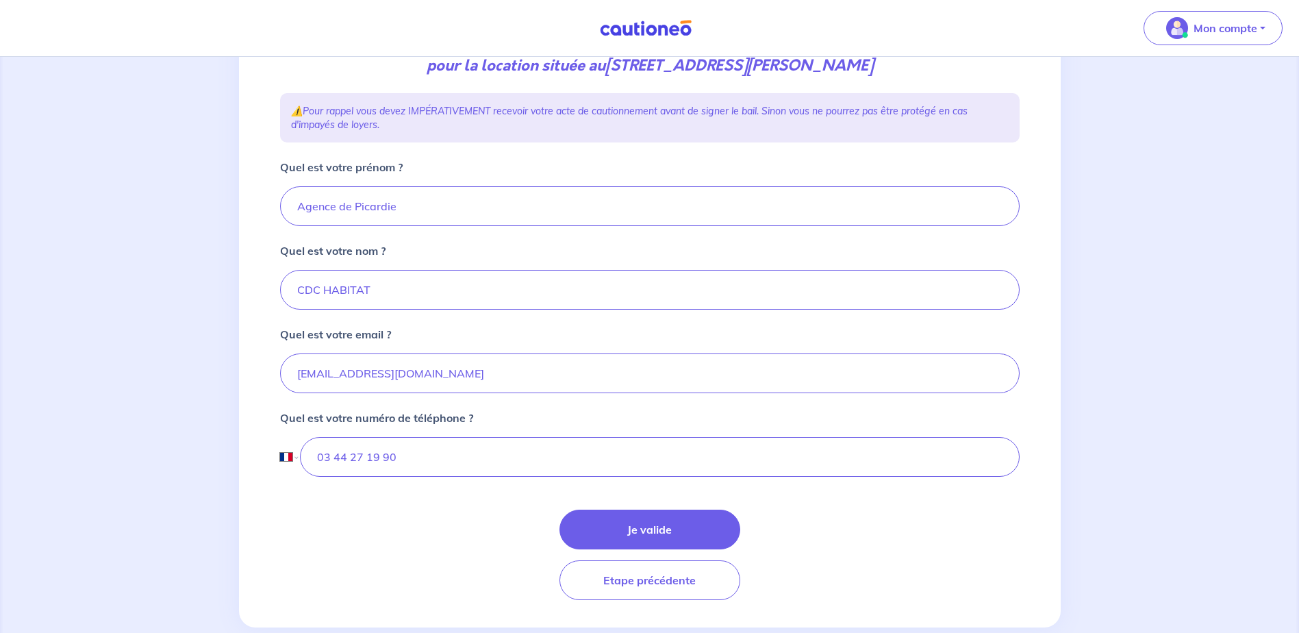
scroll to position [205, 0]
click at [617, 527] on button "Je valide" at bounding box center [649, 529] width 181 height 40
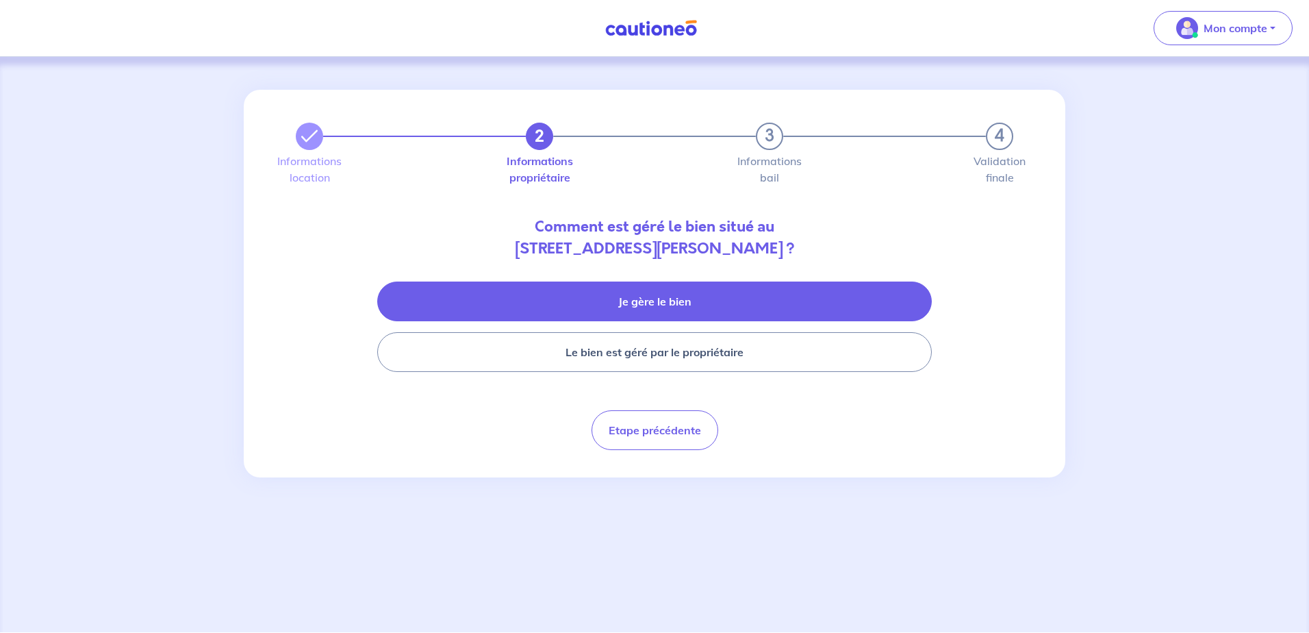
click at [659, 314] on button "Je gère le bien" at bounding box center [654, 301] width 555 height 40
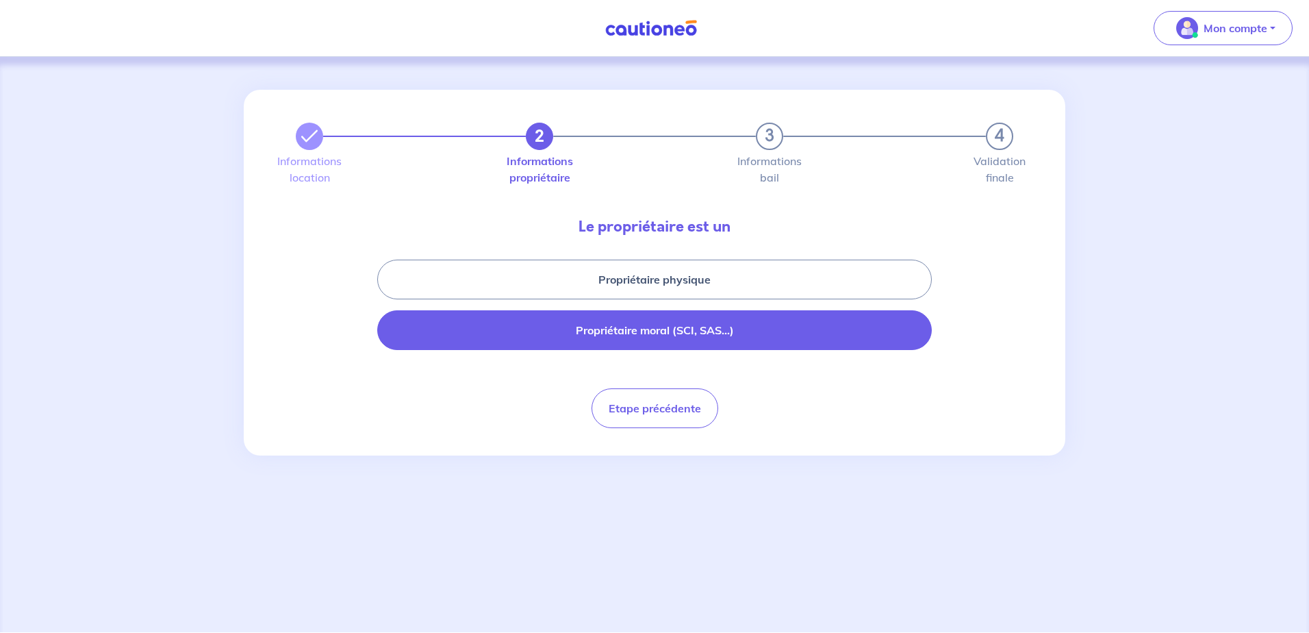
click at [677, 341] on button "Propriétaire moral (SCI, SAS...)" at bounding box center [654, 330] width 555 height 40
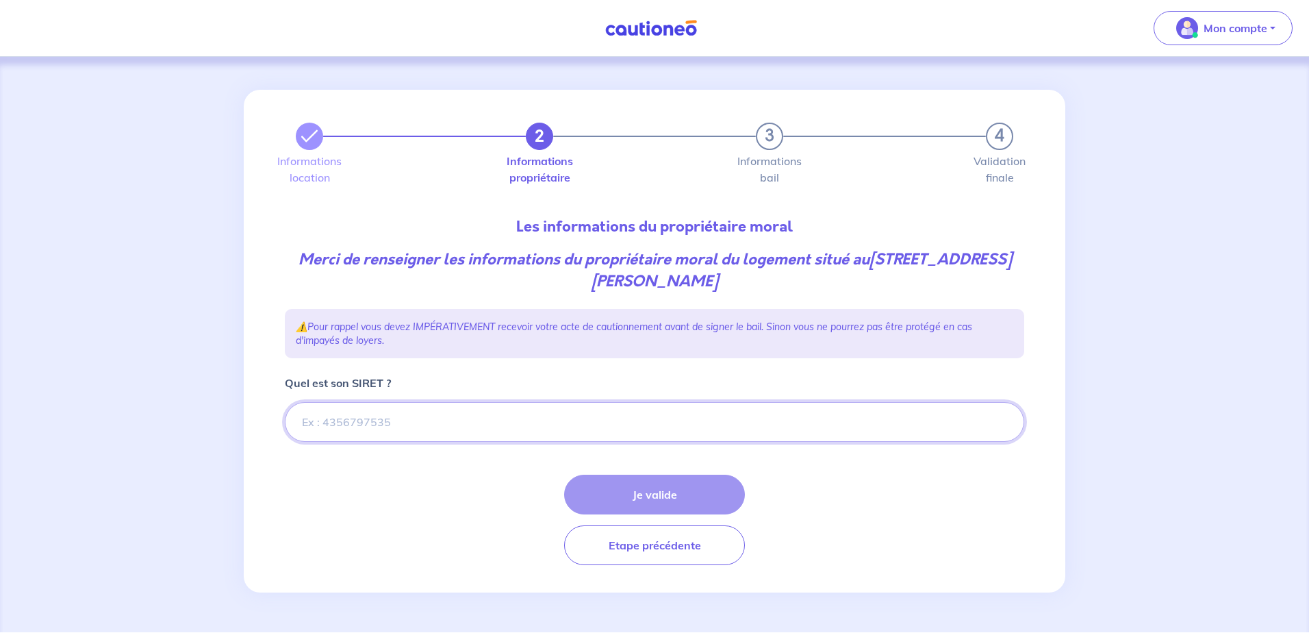
click at [397, 427] on input "Quel est son SIRET ?" at bounding box center [655, 422] width 740 height 40
click at [592, 438] on input "Quel est son SIRET ?" at bounding box center [655, 422] width 740 height 40
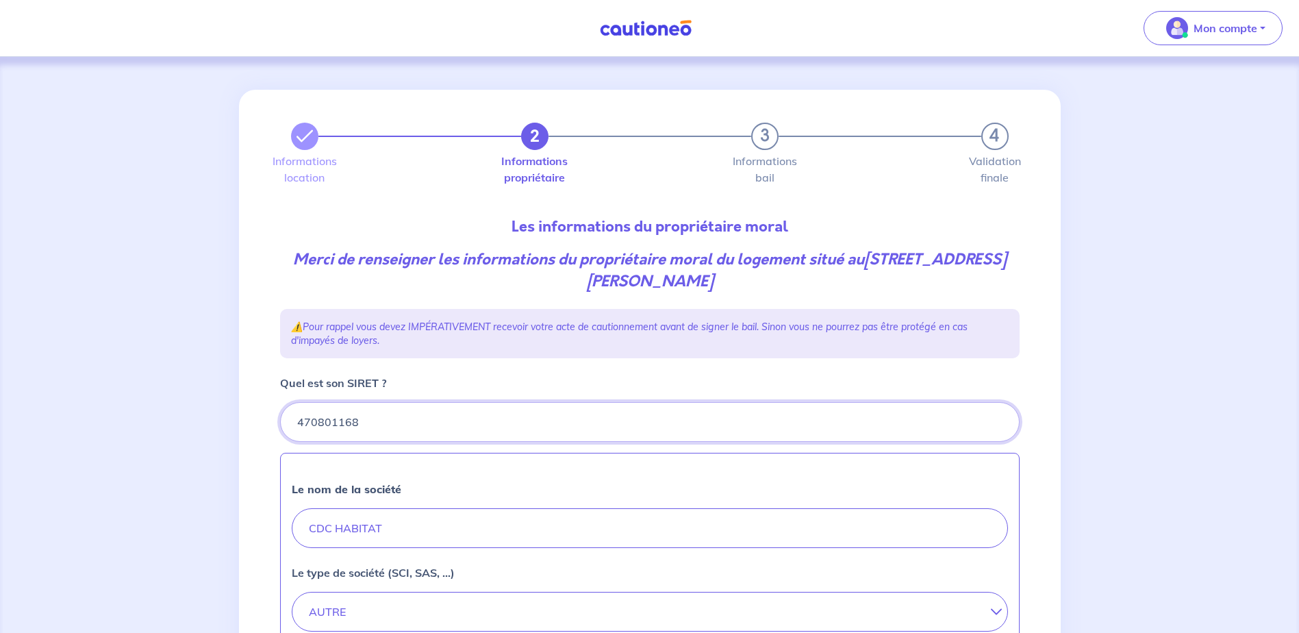
type input "470801168"
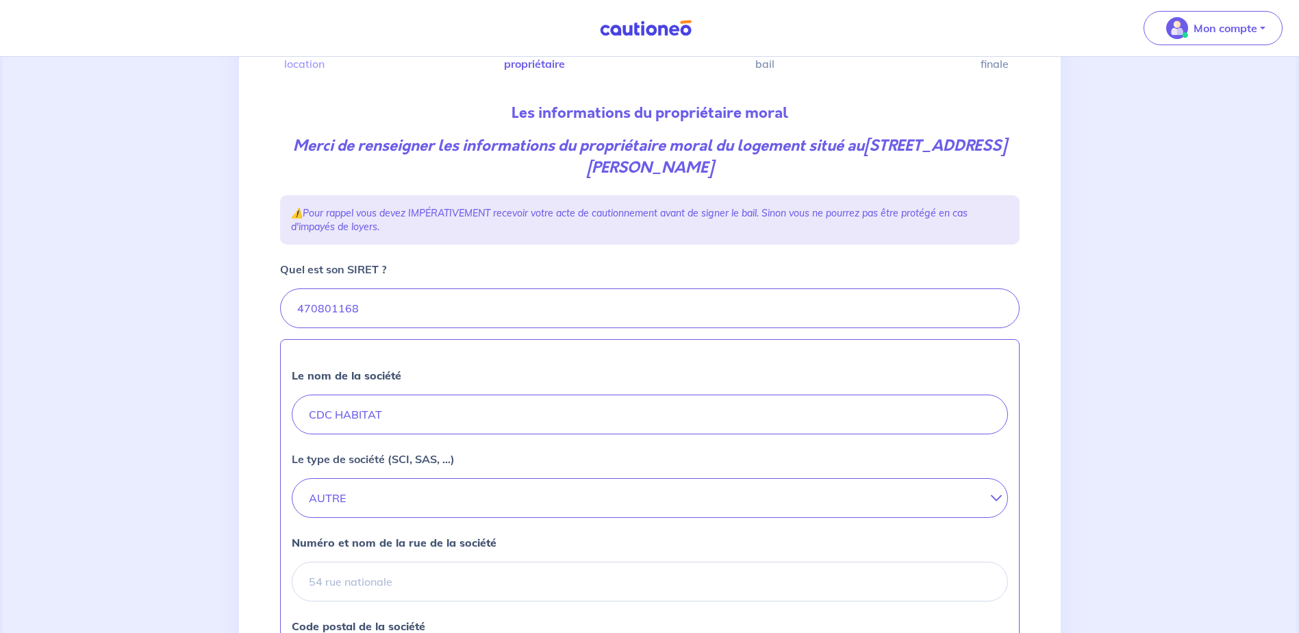
scroll to position [205, 0]
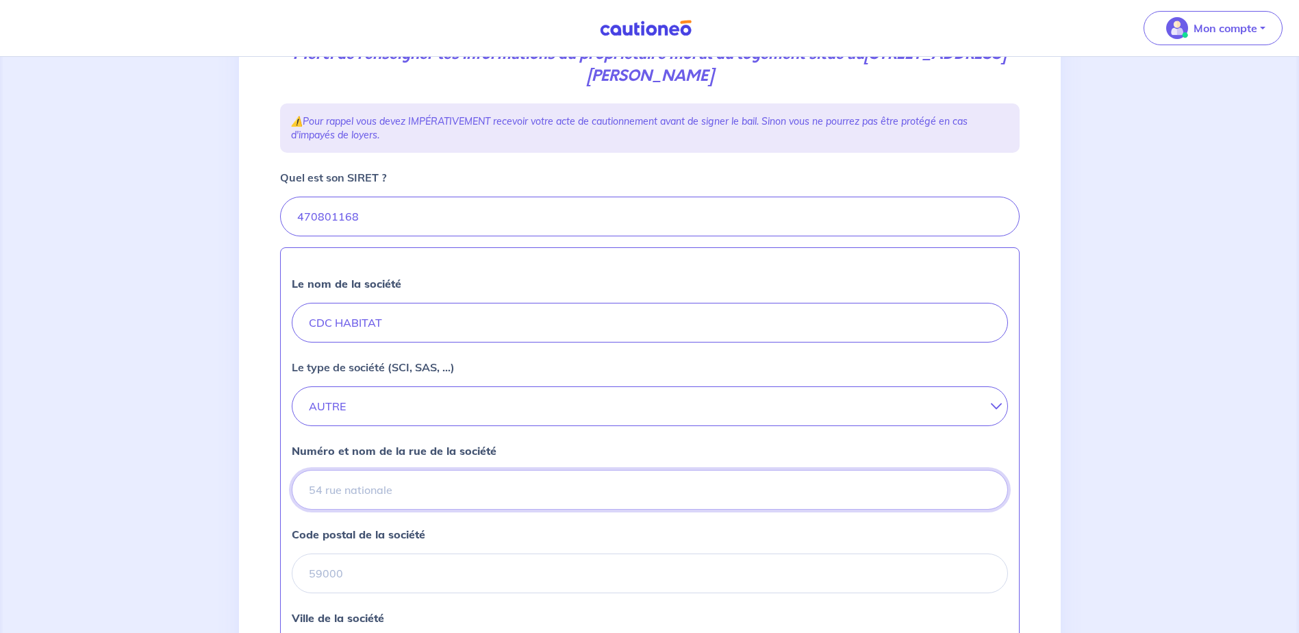
click at [425, 493] on input "Numéro et nom de la rue de la société" at bounding box center [650, 490] width 716 height 40
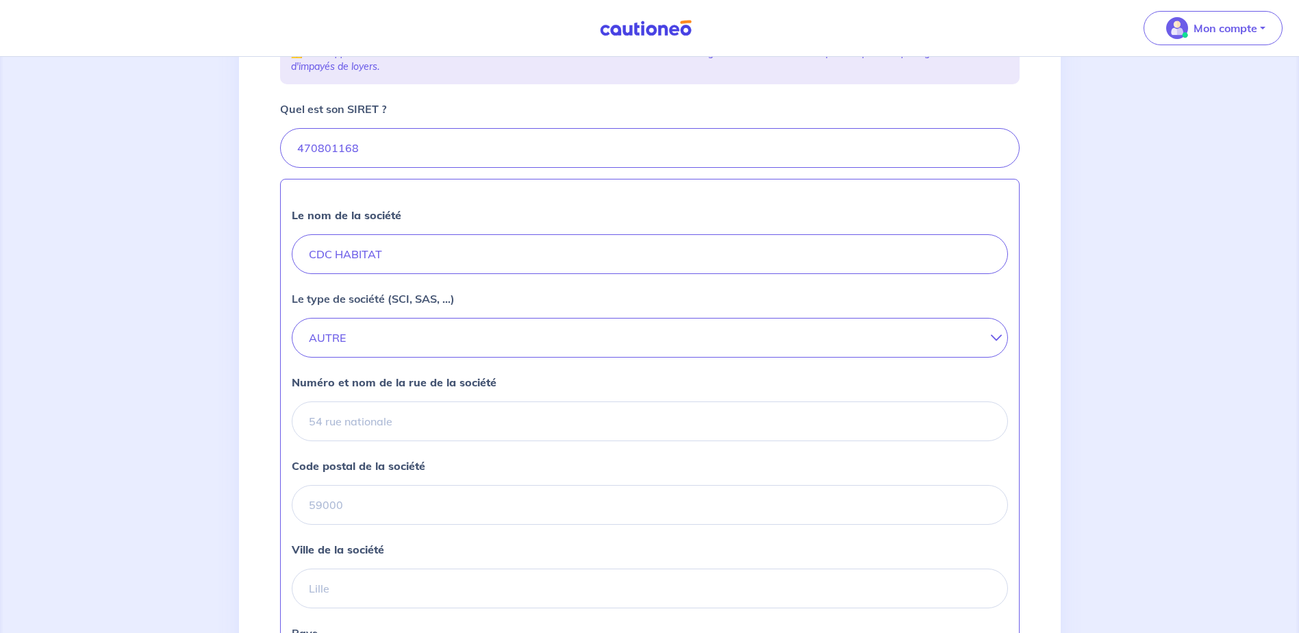
scroll to position [342, 0]
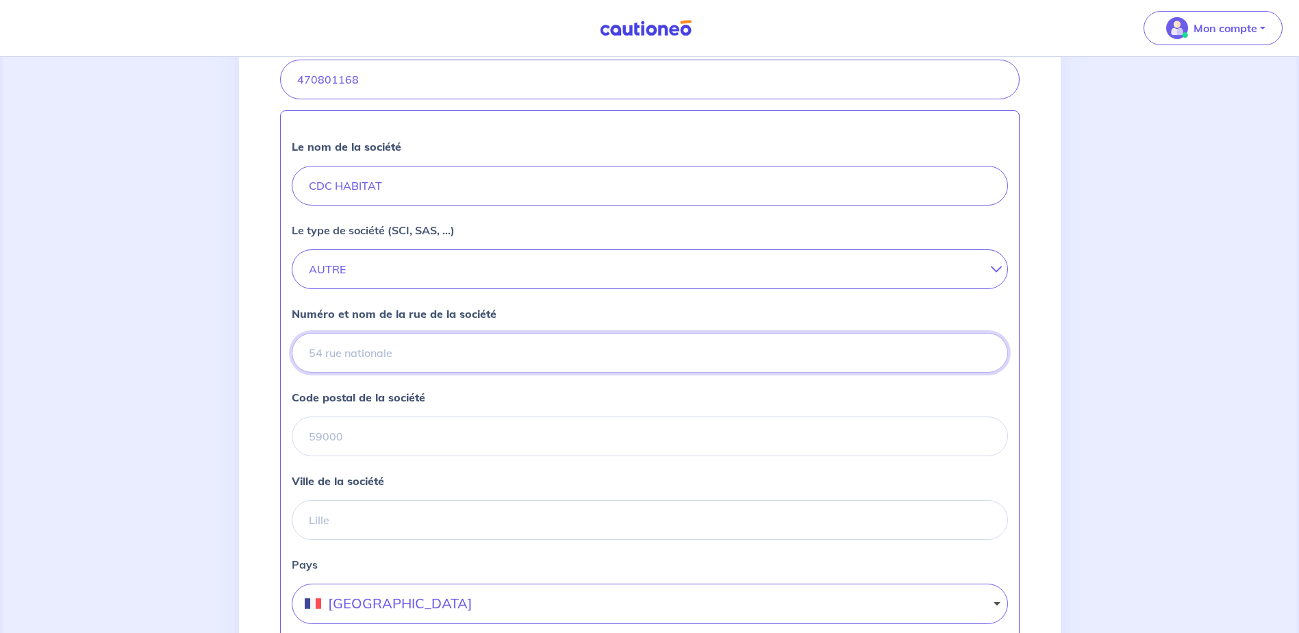
click at [387, 362] on input "Numéro et nom de la rue de la société" at bounding box center [650, 353] width 716 height 40
type input "[STREET_ADDRESS][PERSON_NAME]"
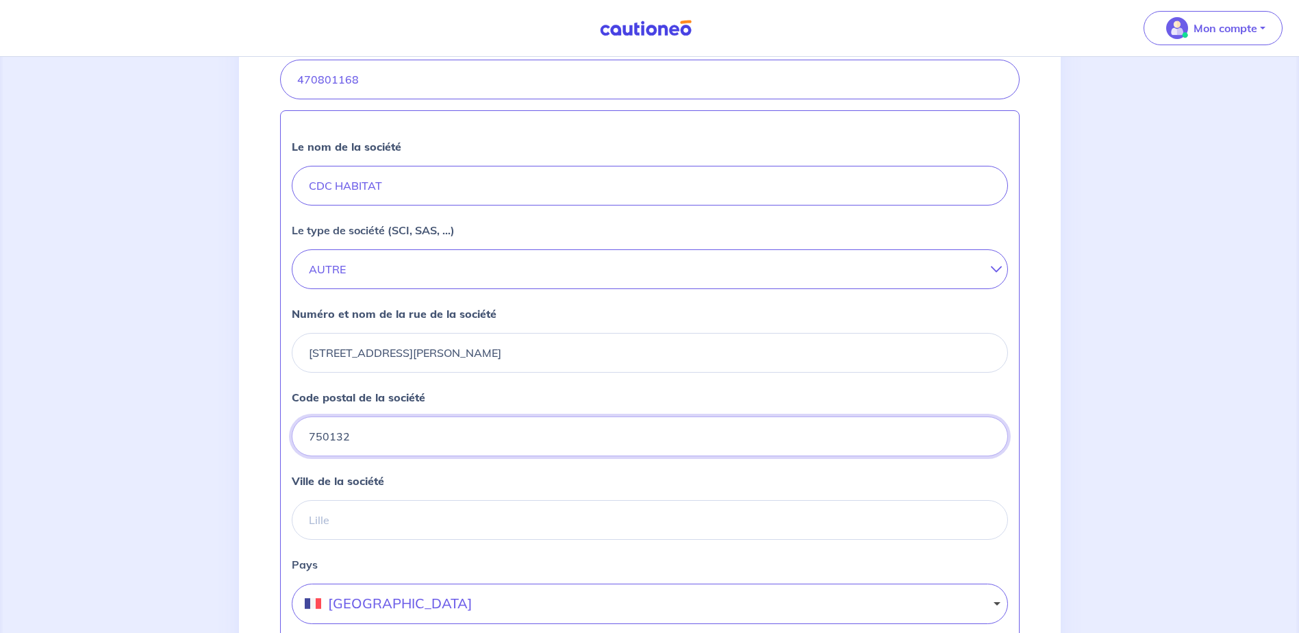
click at [376, 446] on input "750132" at bounding box center [650, 436] width 716 height 40
type input "75013"
click at [379, 519] on input "Ville de la société" at bounding box center [650, 520] width 716 height 40
type input "[GEOGRAPHIC_DATA]"
click at [1037, 493] on div "2 3 4 Informations location Informations propriétaire Informations bail Validat…" at bounding box center [650, 272] width 822 height 1050
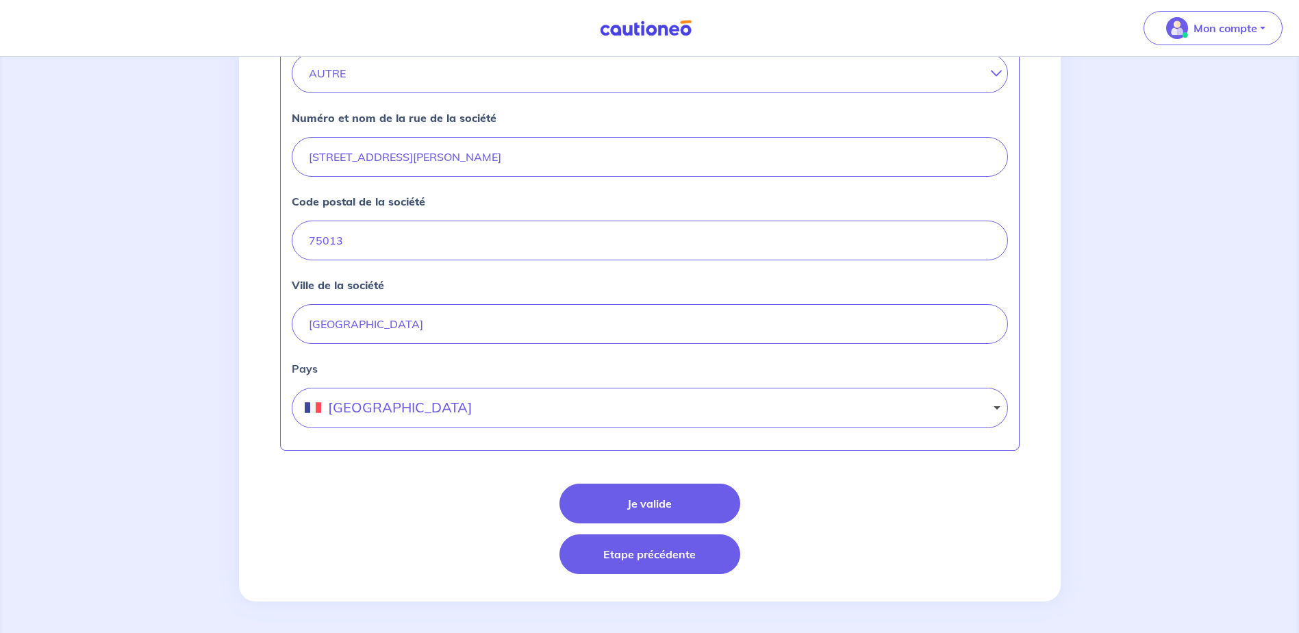
scroll to position [540, 0]
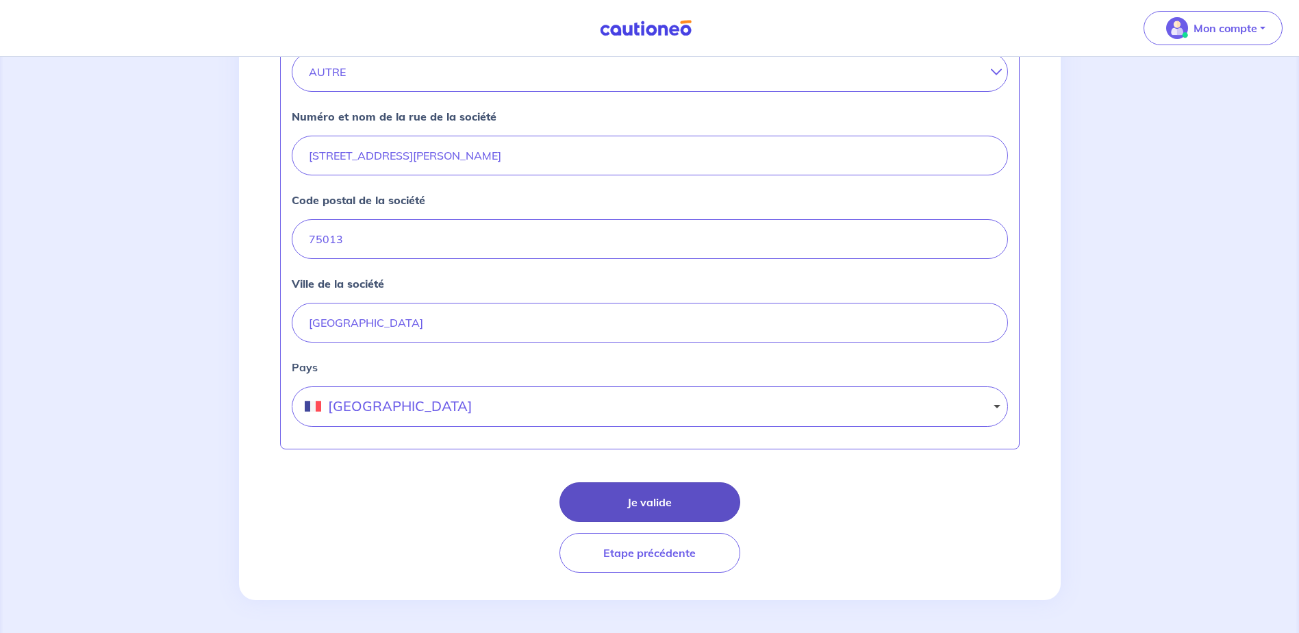
click at [702, 507] on button "Je valide" at bounding box center [649, 502] width 181 height 40
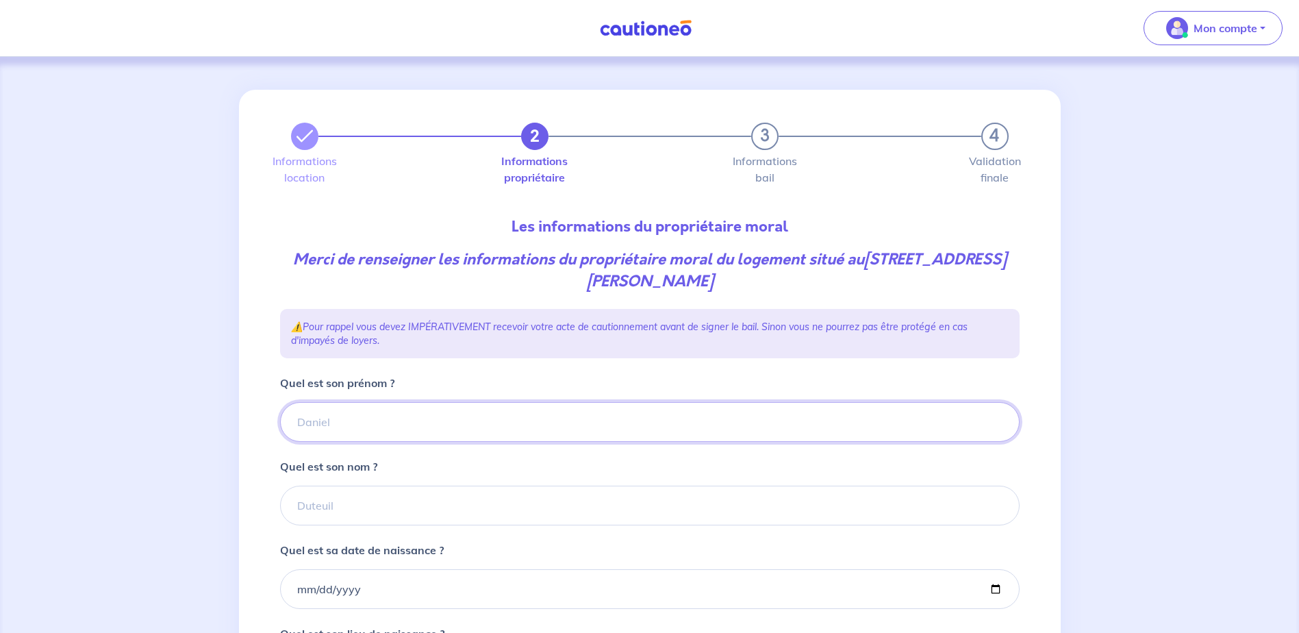
click at [355, 412] on input "Quel est son prénom ?" at bounding box center [650, 422] width 740 height 40
type input "c"
type input "CDC HABITAT"
type input "CDC Habitat"
type input "[DATE]"
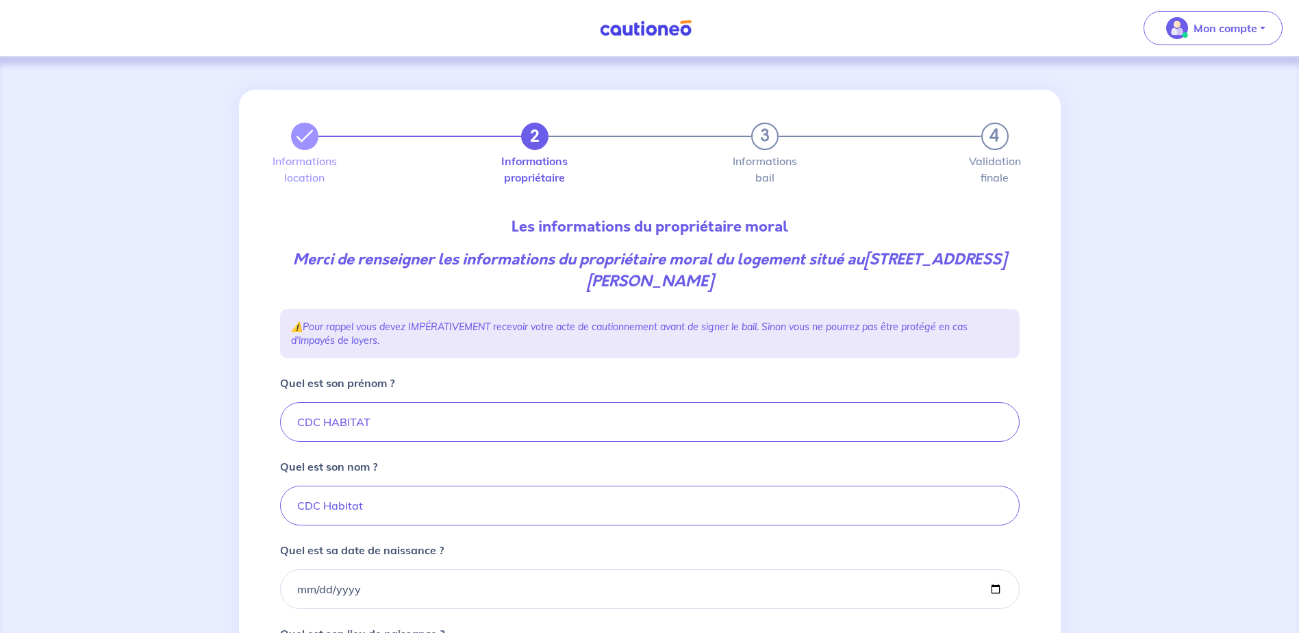
type input "[GEOGRAPHIC_DATA]"
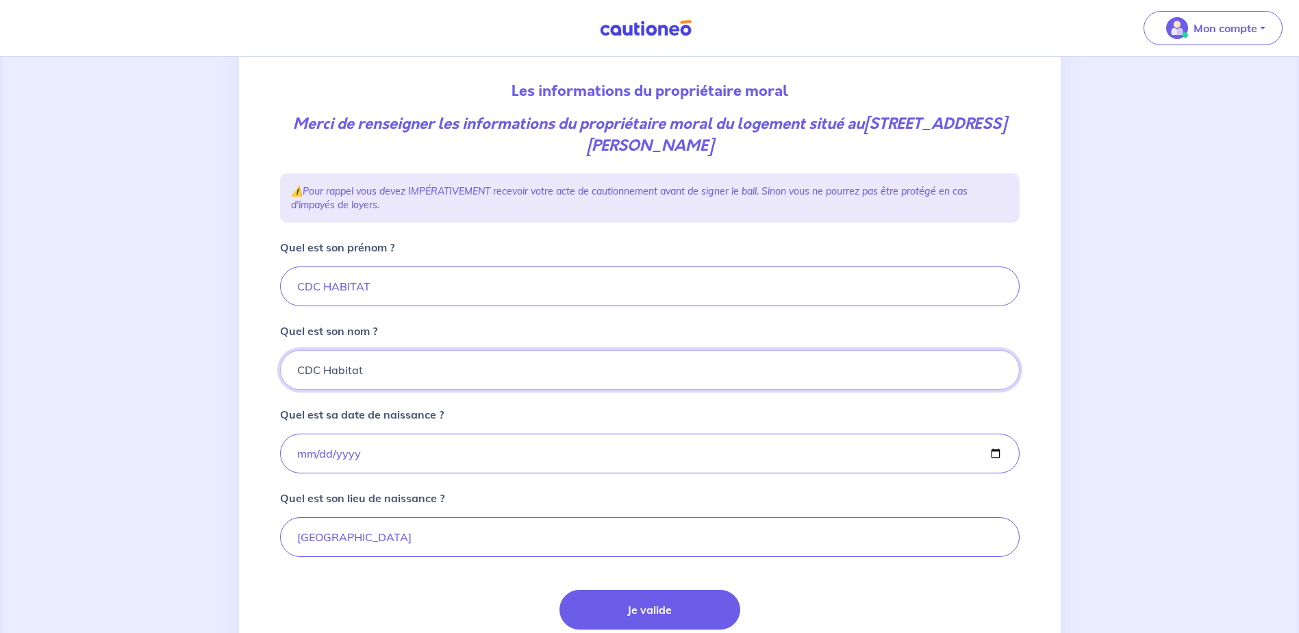
scroll to position [137, 0]
click at [673, 602] on button "Je valide" at bounding box center [649, 608] width 181 height 40
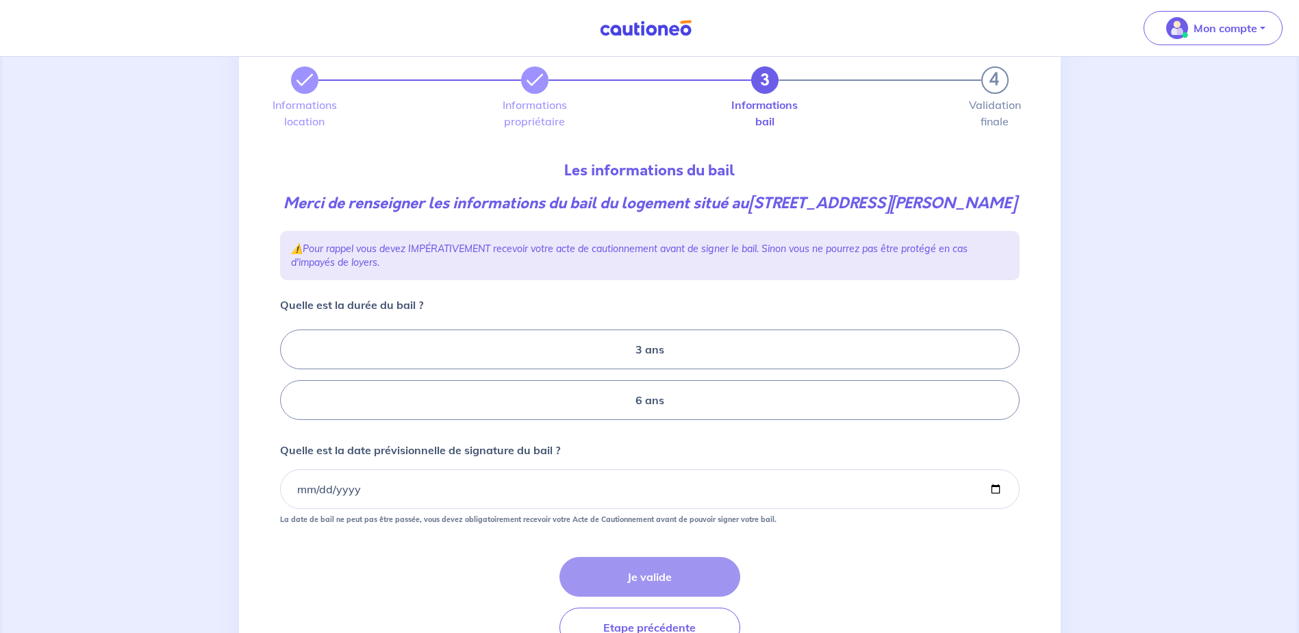
scroll to position [68, 0]
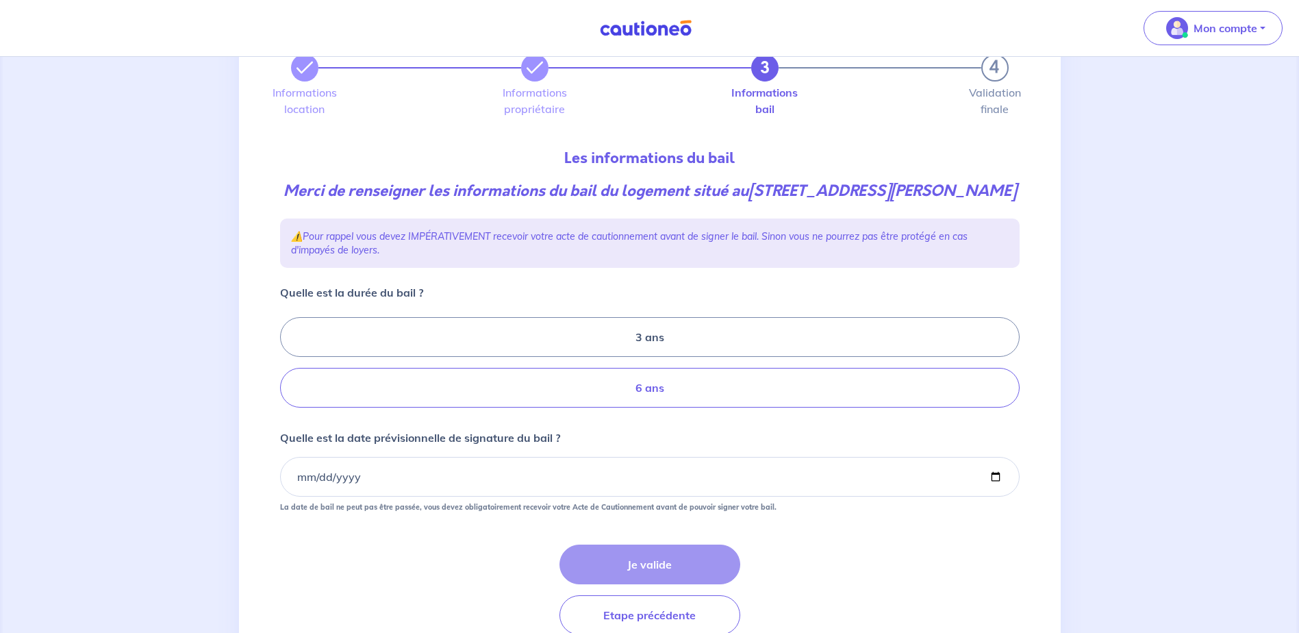
click at [568, 386] on label "6 ans" at bounding box center [650, 388] width 740 height 40
click at [289, 367] on input "6 ans" at bounding box center [284, 362] width 9 height 9
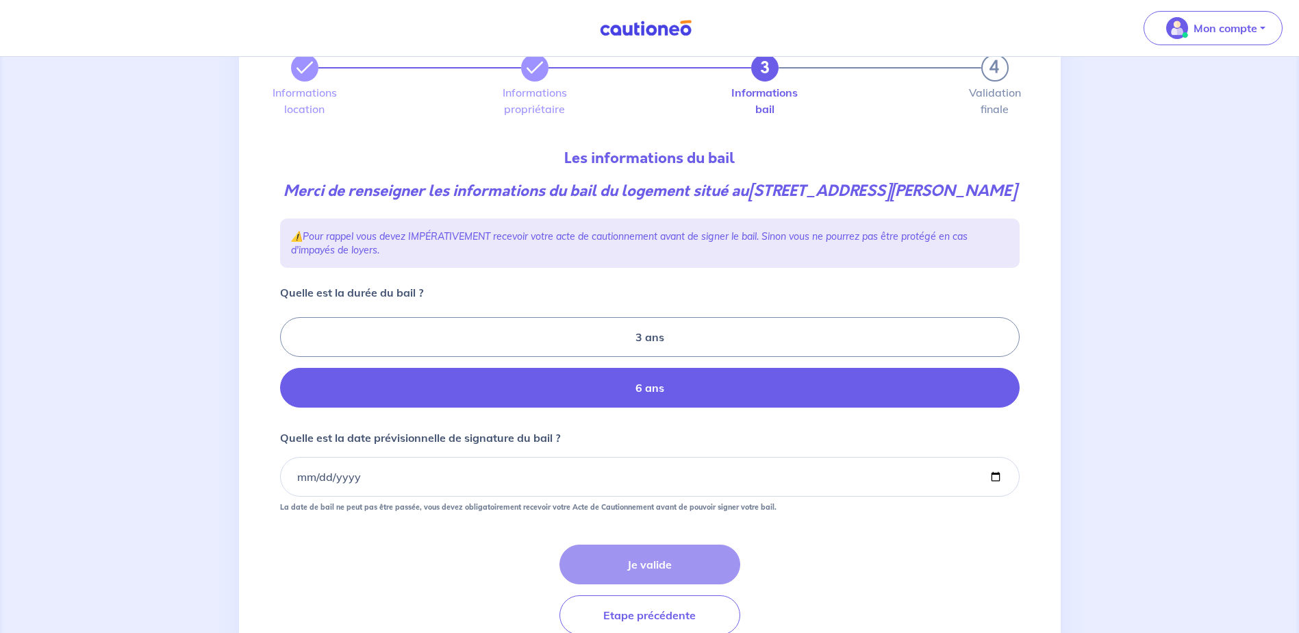
radio input "true"
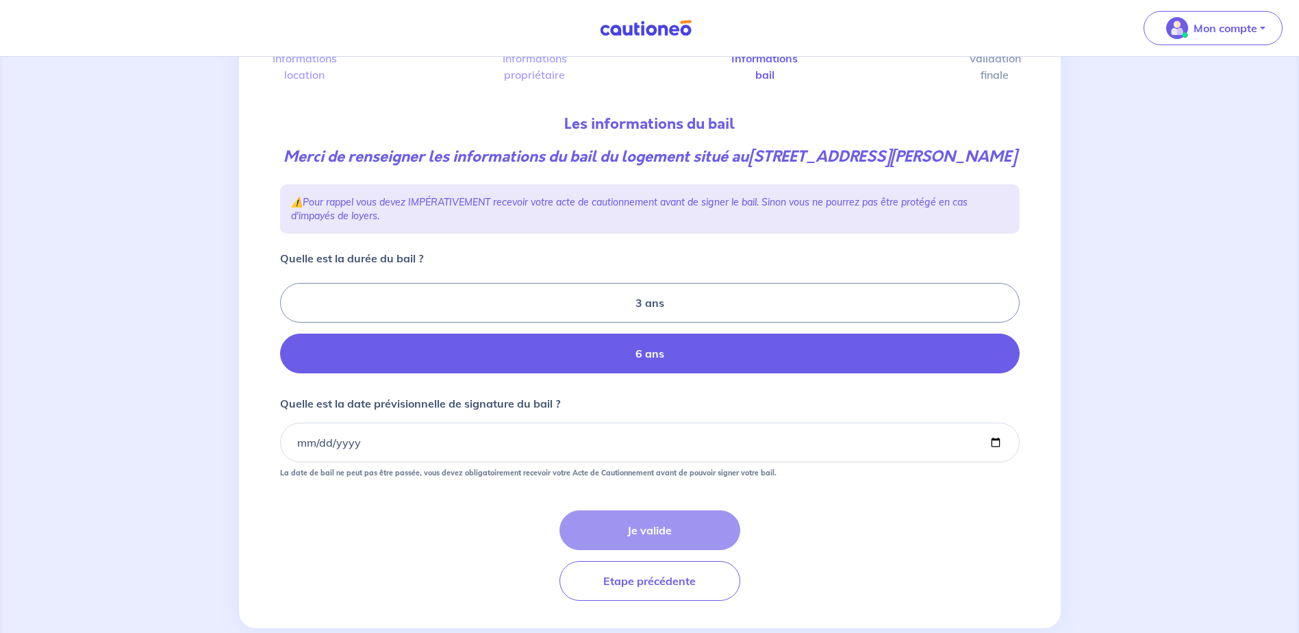
scroll to position [131, 0]
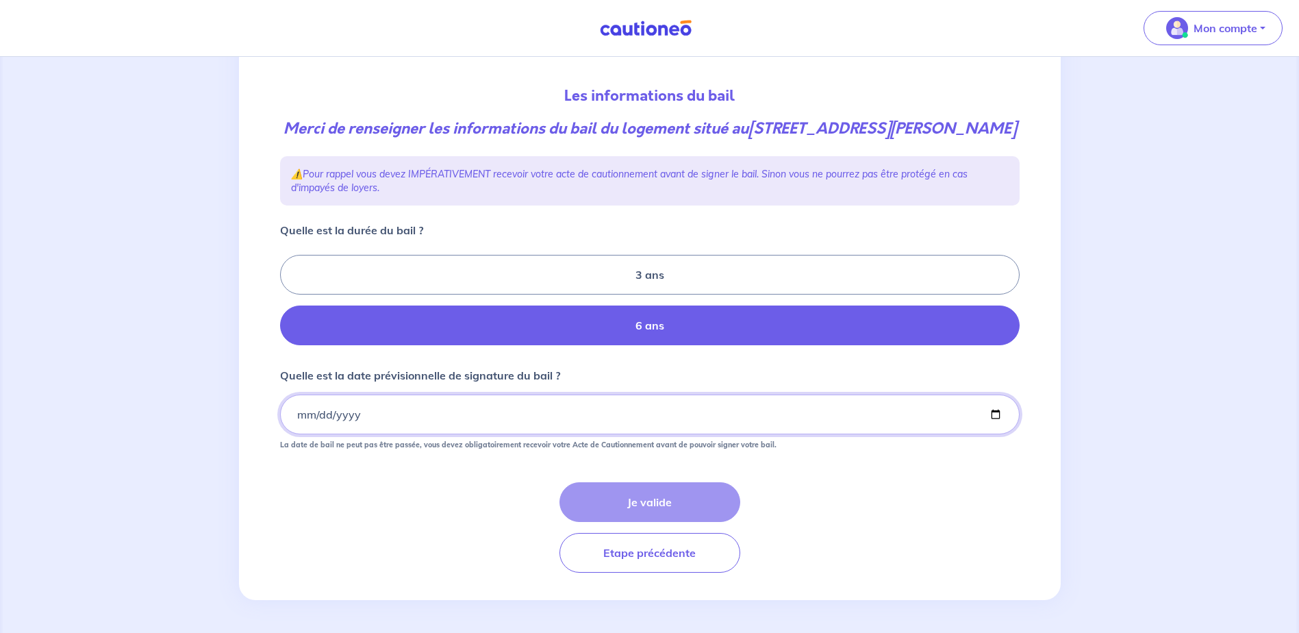
click at [350, 414] on input "Quelle est la date prévisionnelle de signature du bail ?" at bounding box center [650, 414] width 740 height 40
click at [318, 413] on input "Quelle est la date prévisionnelle de signature du bail ?" at bounding box center [650, 414] width 740 height 40
click at [295, 416] on input "Quelle est la date prévisionnelle de signature du bail ?" at bounding box center [650, 414] width 740 height 40
click at [304, 417] on input "Quelle est la date prévisionnelle de signature du bail ?" at bounding box center [650, 414] width 740 height 40
click at [297, 417] on input "Quelle est la date prévisionnelle de signature du bail ?" at bounding box center [650, 414] width 740 height 40
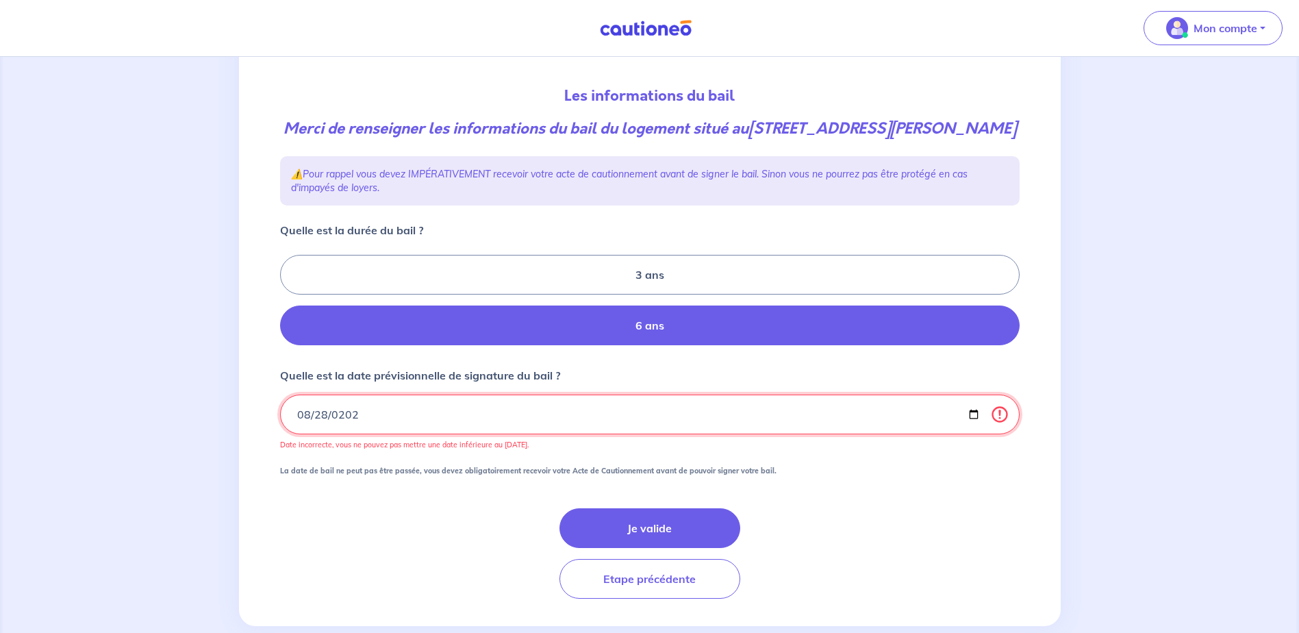
type input "[DATE]"
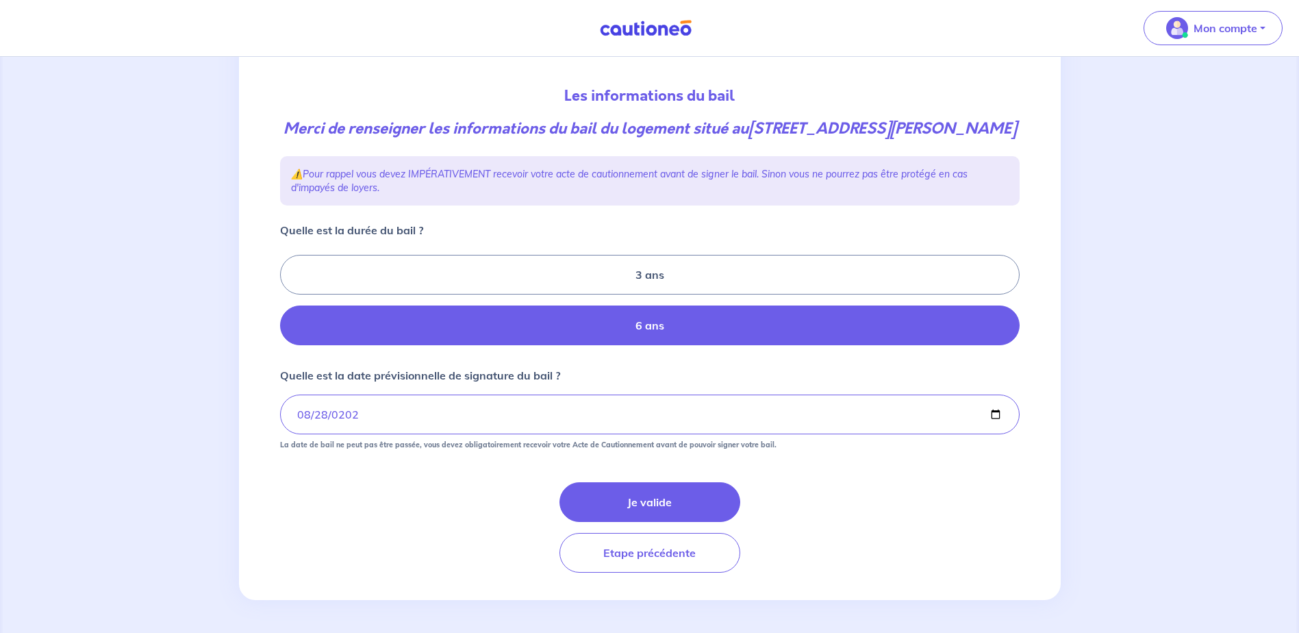
click at [801, 518] on div "Je valide Etape précédente" at bounding box center [650, 527] width 740 height 90
click at [704, 496] on button "Je valide" at bounding box center [649, 502] width 181 height 40
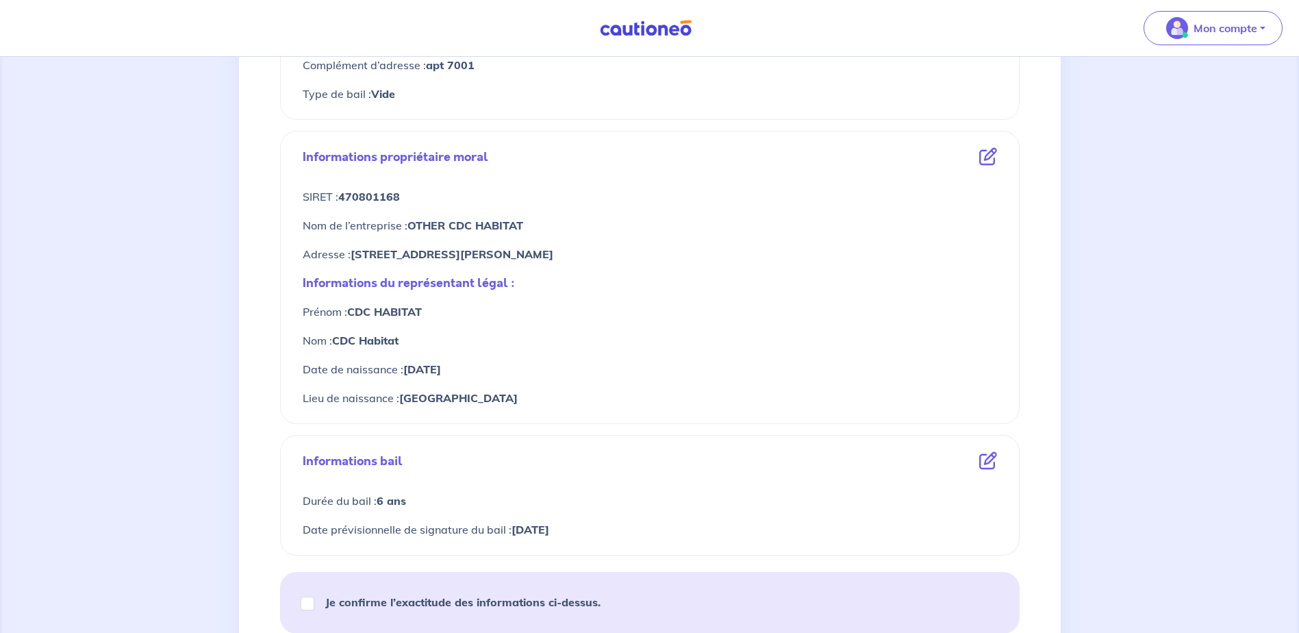
scroll to position [479, 0]
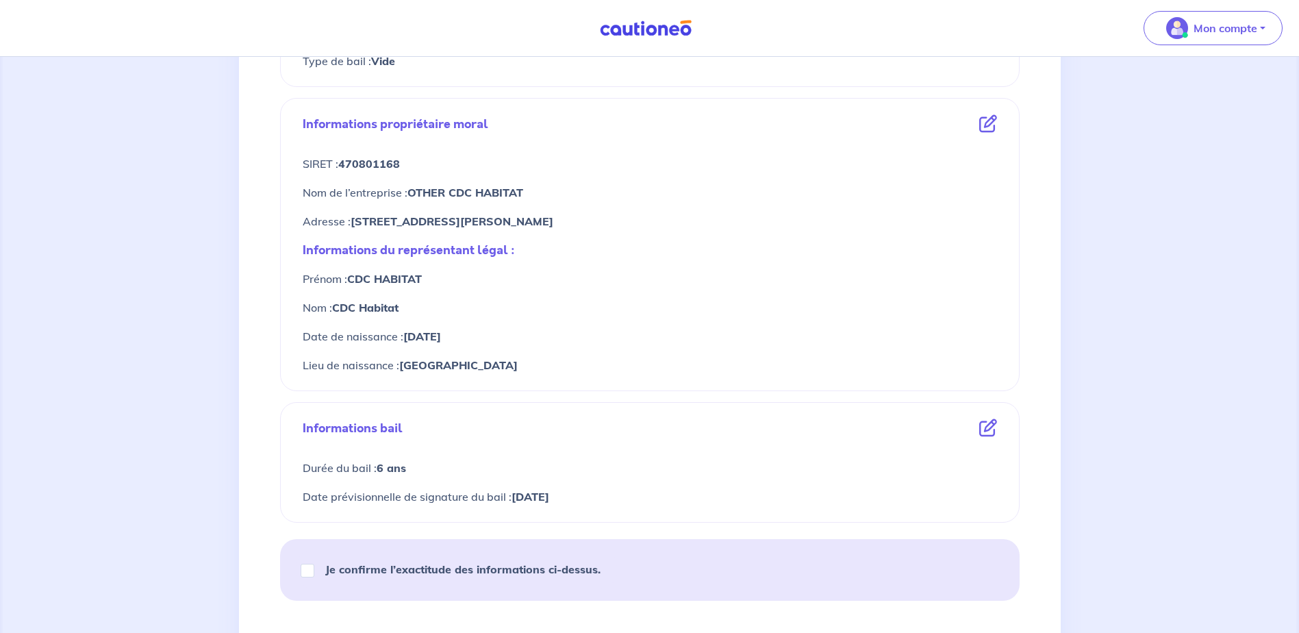
click at [536, 573] on strong "Je confirme l’exactitude des informations ci-dessus." at bounding box center [462, 569] width 275 height 14
click at [314, 573] on input "Je confirme l’exactitude des informations ci-dessus." at bounding box center [308, 571] width 14 height 14
checkbox input "true"
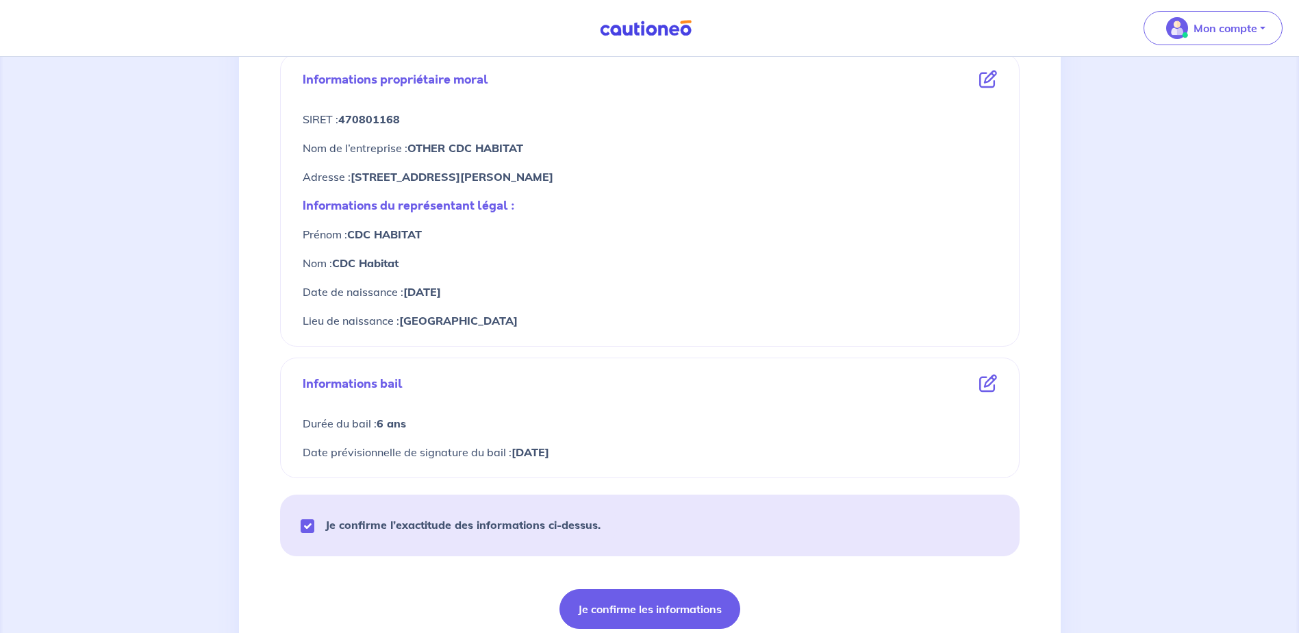
scroll to position [548, 0]
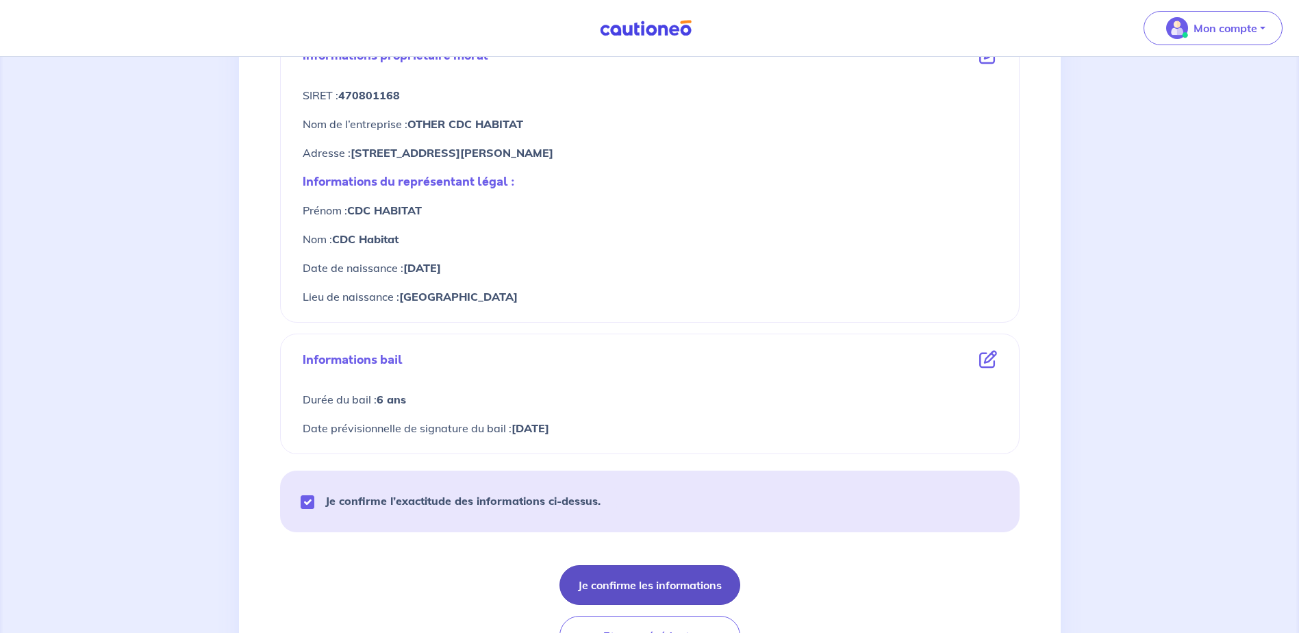
click at [662, 577] on button "Je confirme les informations" at bounding box center [649, 585] width 181 height 40
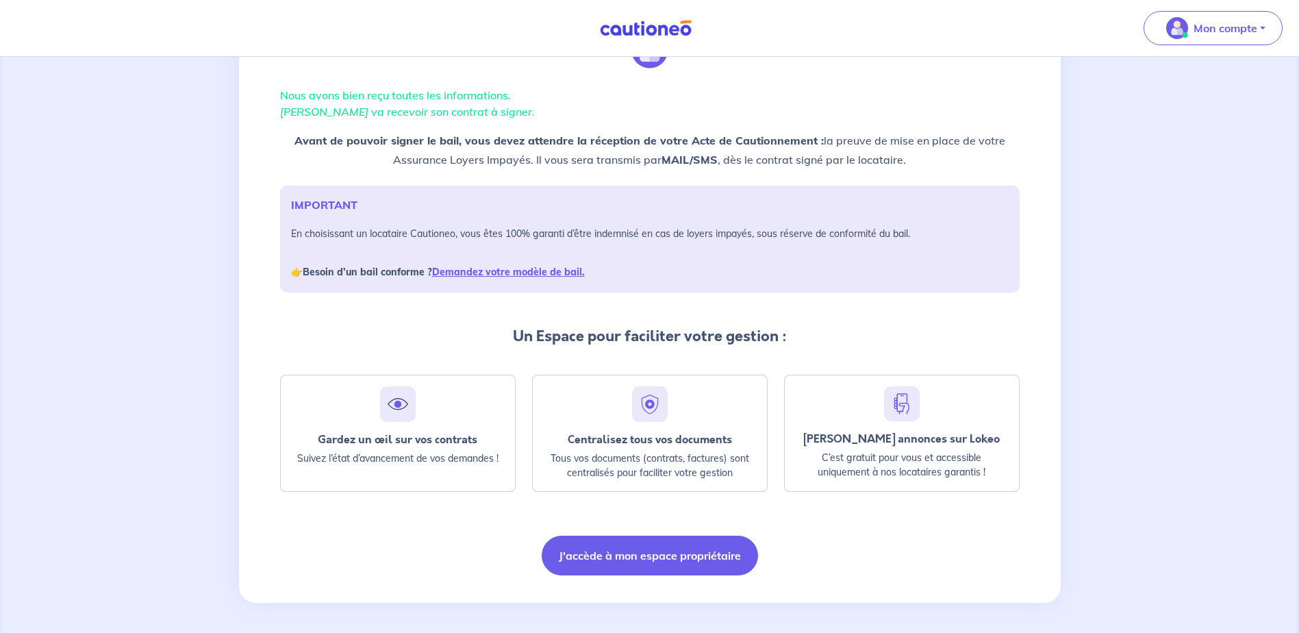
scroll to position [79, 0]
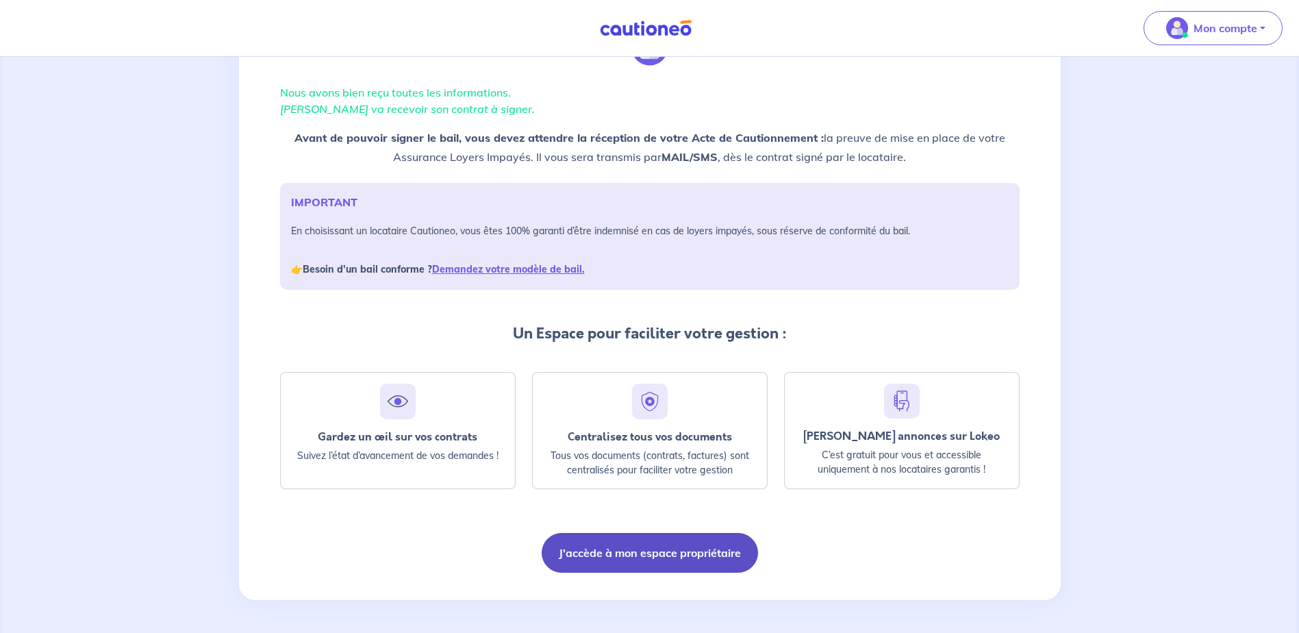
click at [732, 547] on button "J'accède à mon espace propriétaire" at bounding box center [650, 553] width 216 height 40
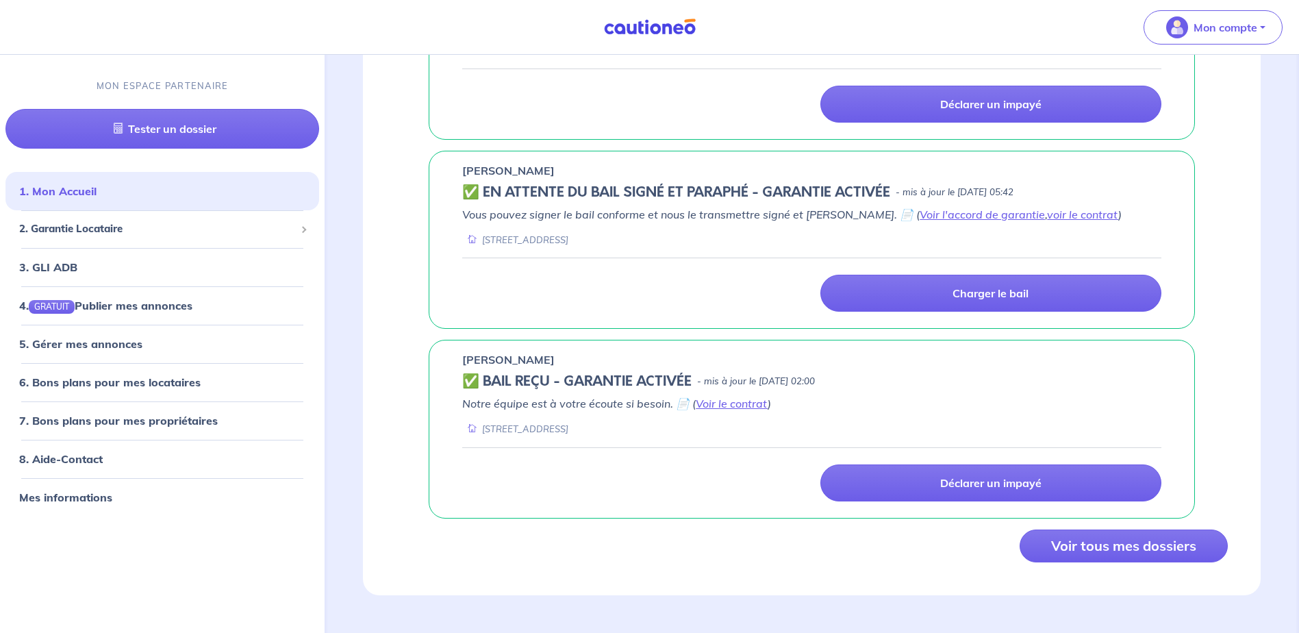
scroll to position [1109, 0]
click at [1130, 557] on button "Voir tous mes dossiers" at bounding box center [1124, 545] width 208 height 33
